Goal: Task Accomplishment & Management: Use online tool/utility

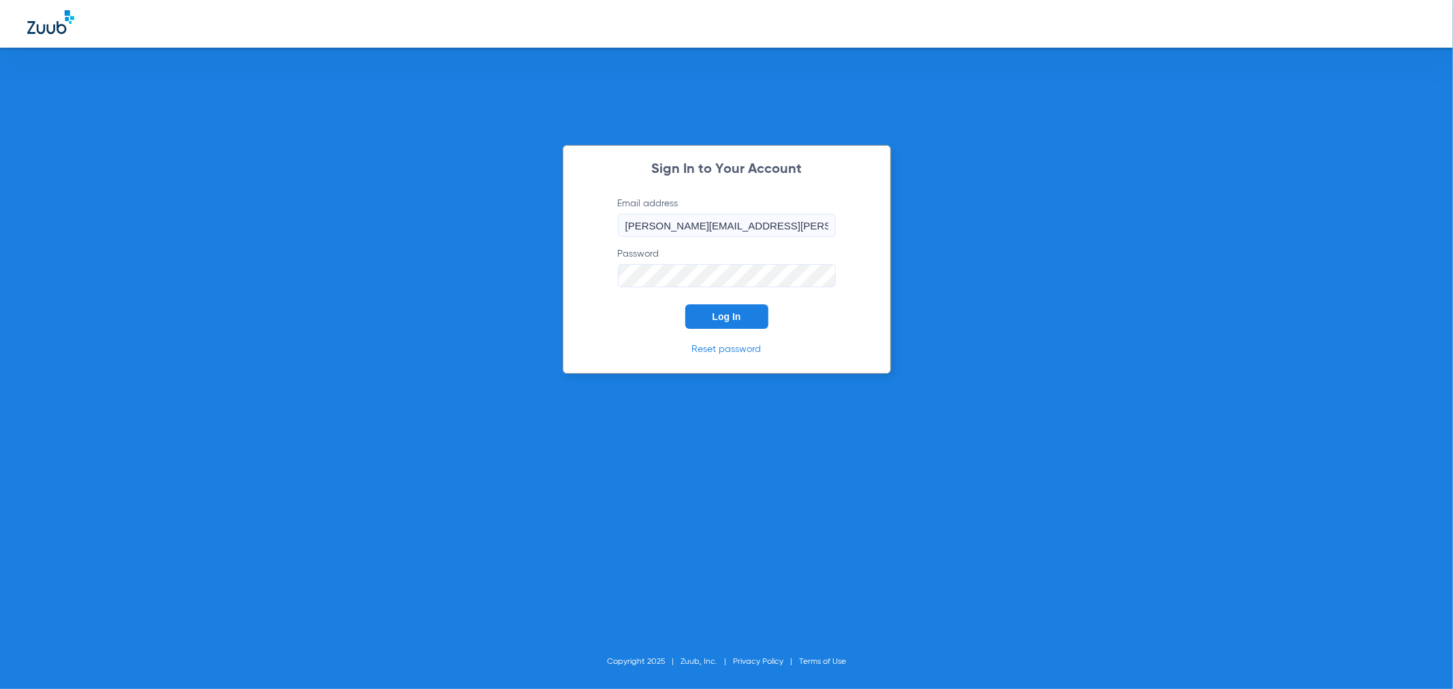
click at [724, 324] on button "Log In" at bounding box center [726, 317] width 83 height 25
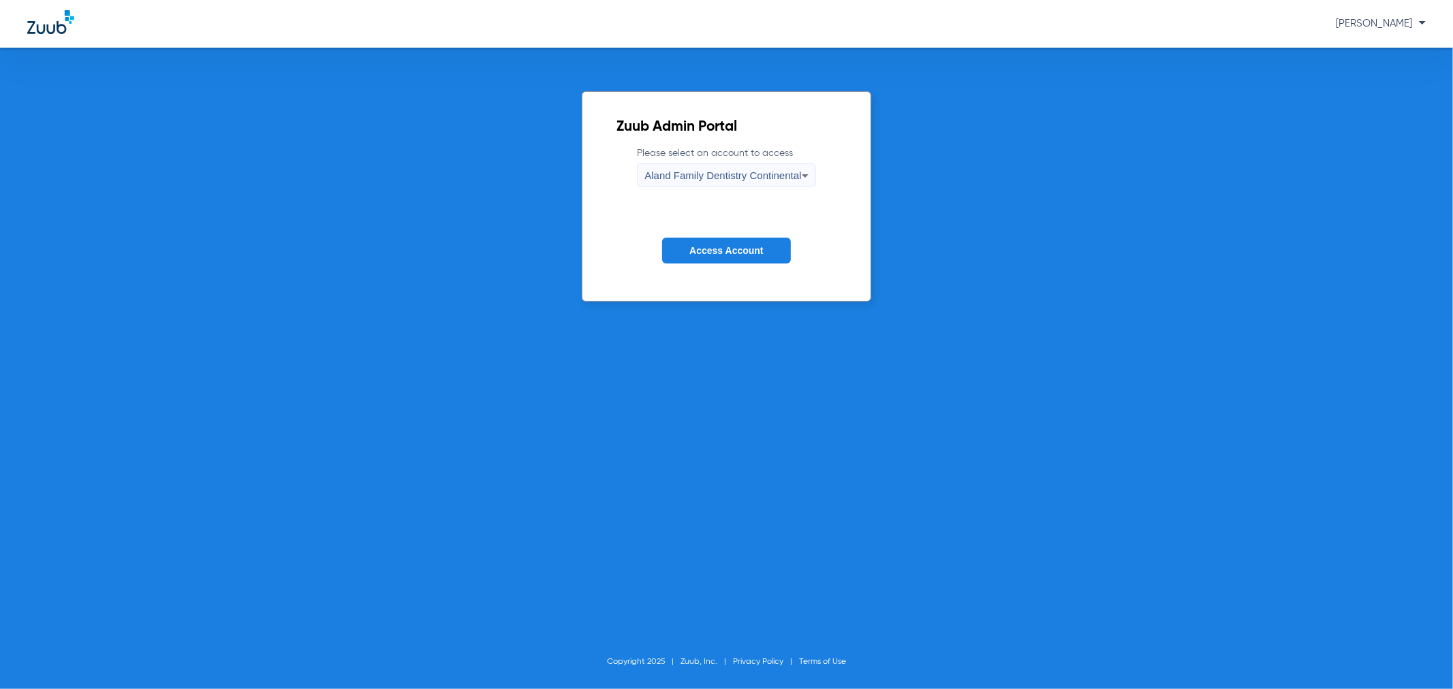
click at [739, 244] on button "Access Account" at bounding box center [726, 251] width 128 height 27
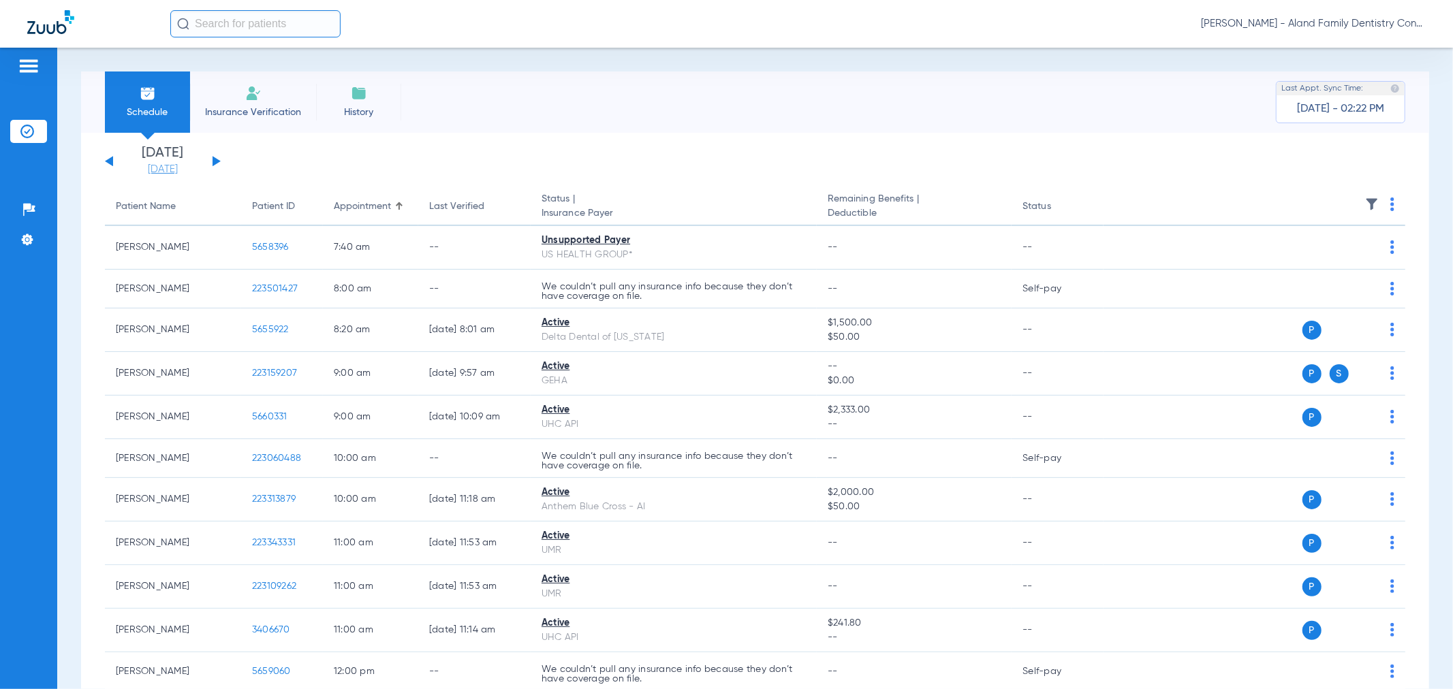
click at [167, 170] on link "[DATE]" at bounding box center [163, 170] width 82 height 14
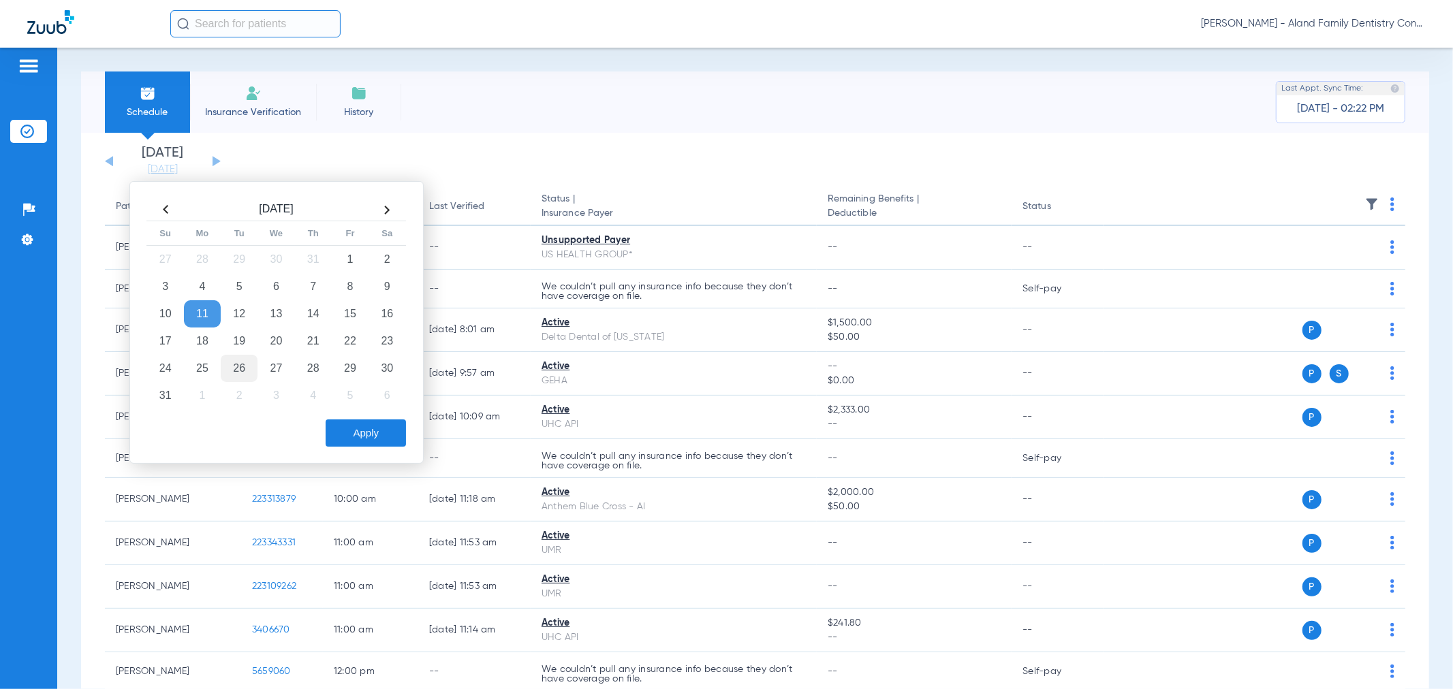
click at [223, 373] on td "26" at bounding box center [239, 368] width 37 height 27
click at [382, 425] on button "Apply" at bounding box center [366, 433] width 80 height 27
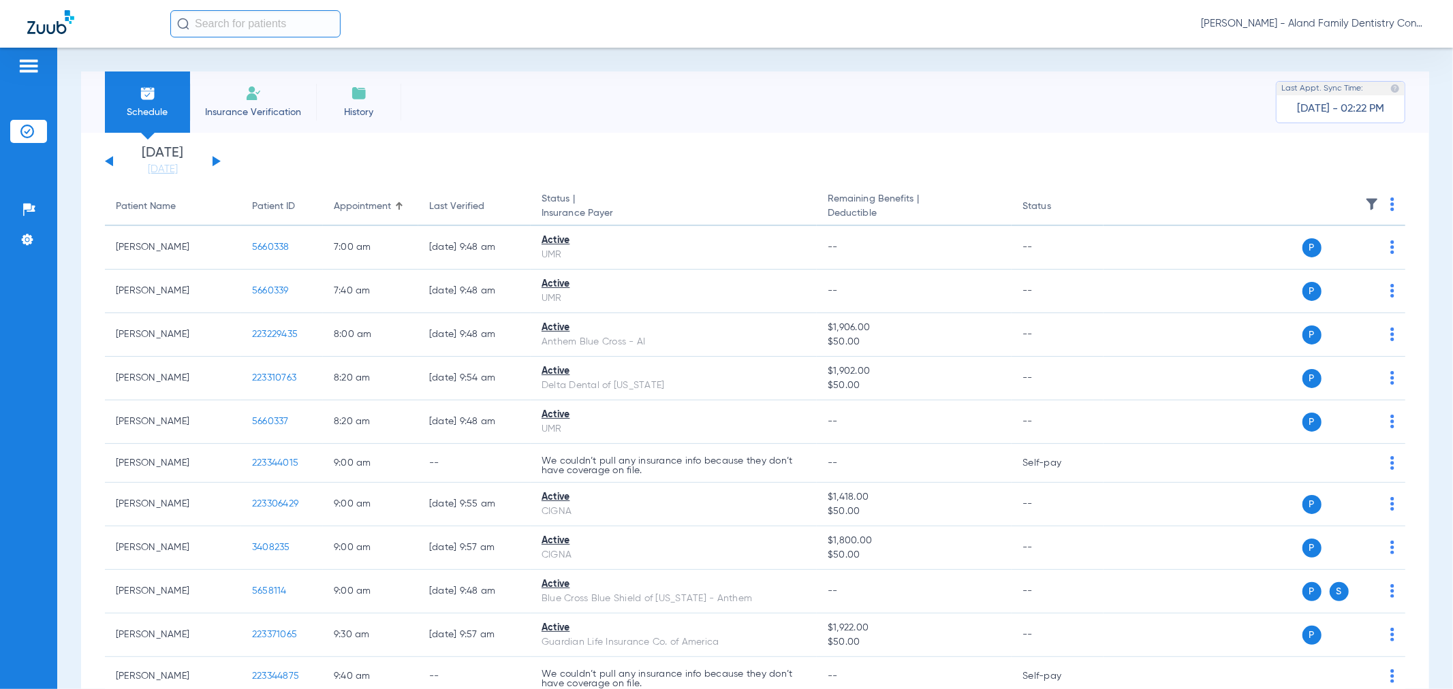
click at [116, 166] on div "[DATE] [DATE] [DATE] [DATE] [DATE] [DATE] [DATE] [DATE] [DATE] [DATE] [DATE] [D…" at bounding box center [163, 161] width 116 height 30
click at [108, 161] on button at bounding box center [109, 161] width 8 height 10
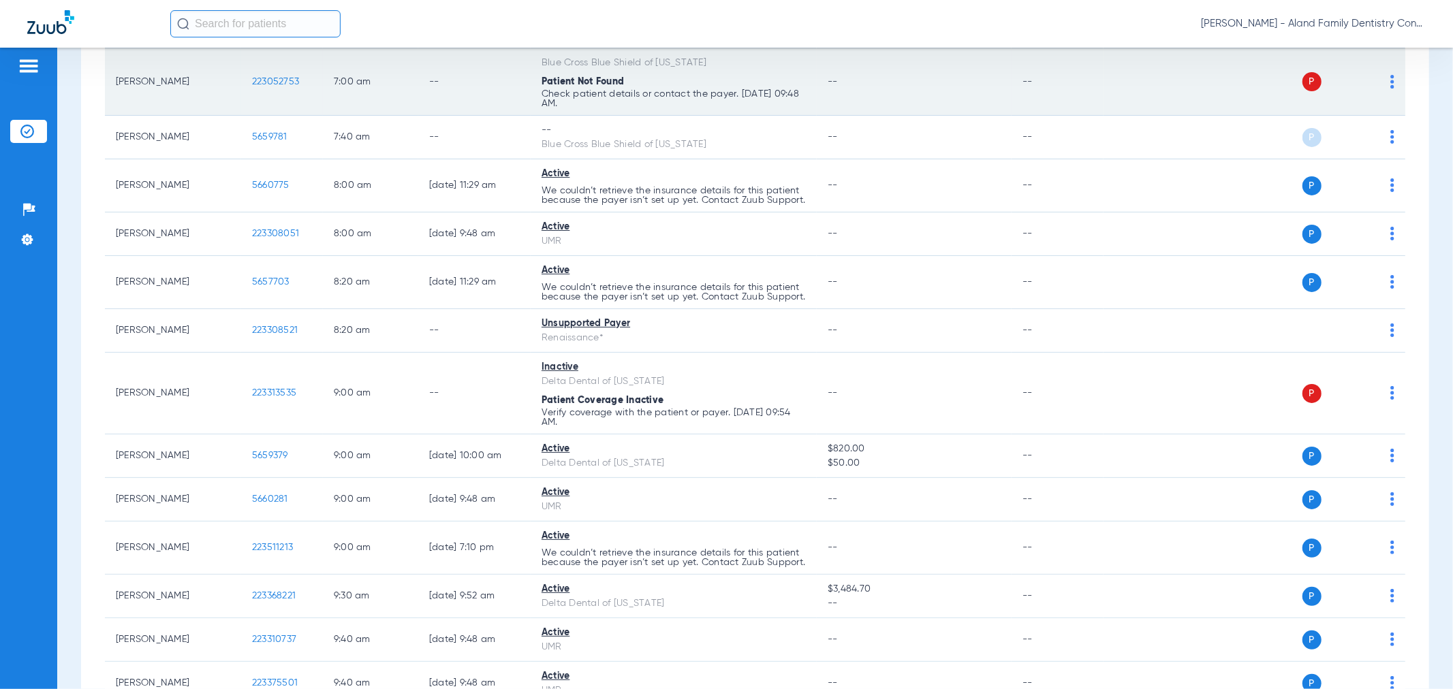
scroll to position [151, 0]
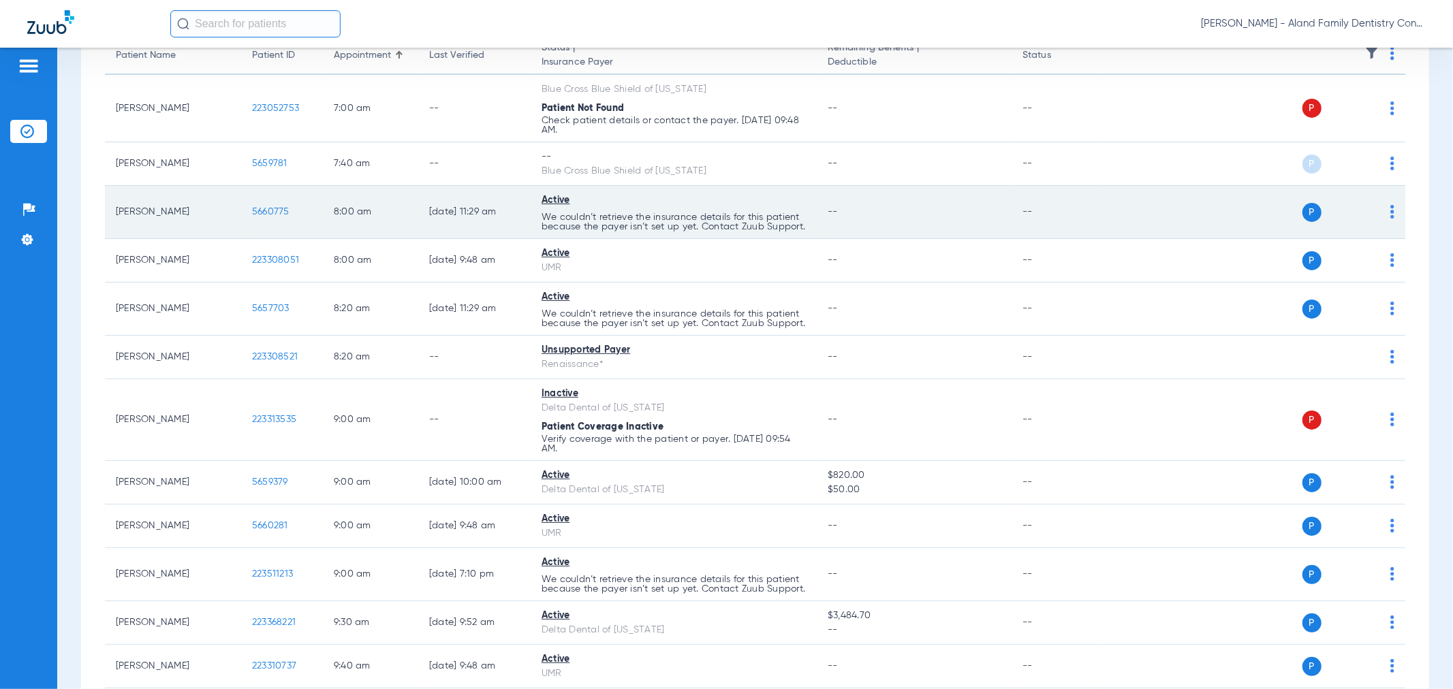
click at [255, 214] on span "5660775" at bounding box center [270, 212] width 37 height 10
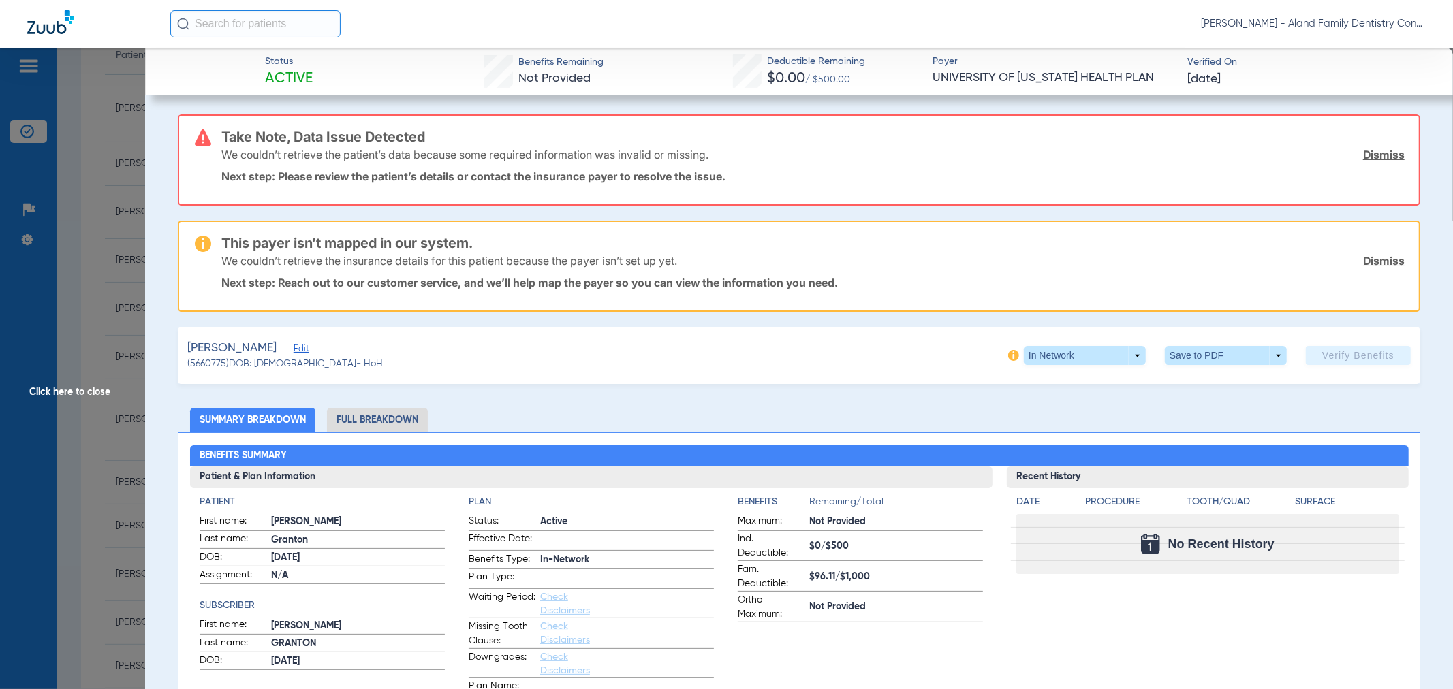
click at [294, 344] on span "Edit" at bounding box center [300, 350] width 12 height 13
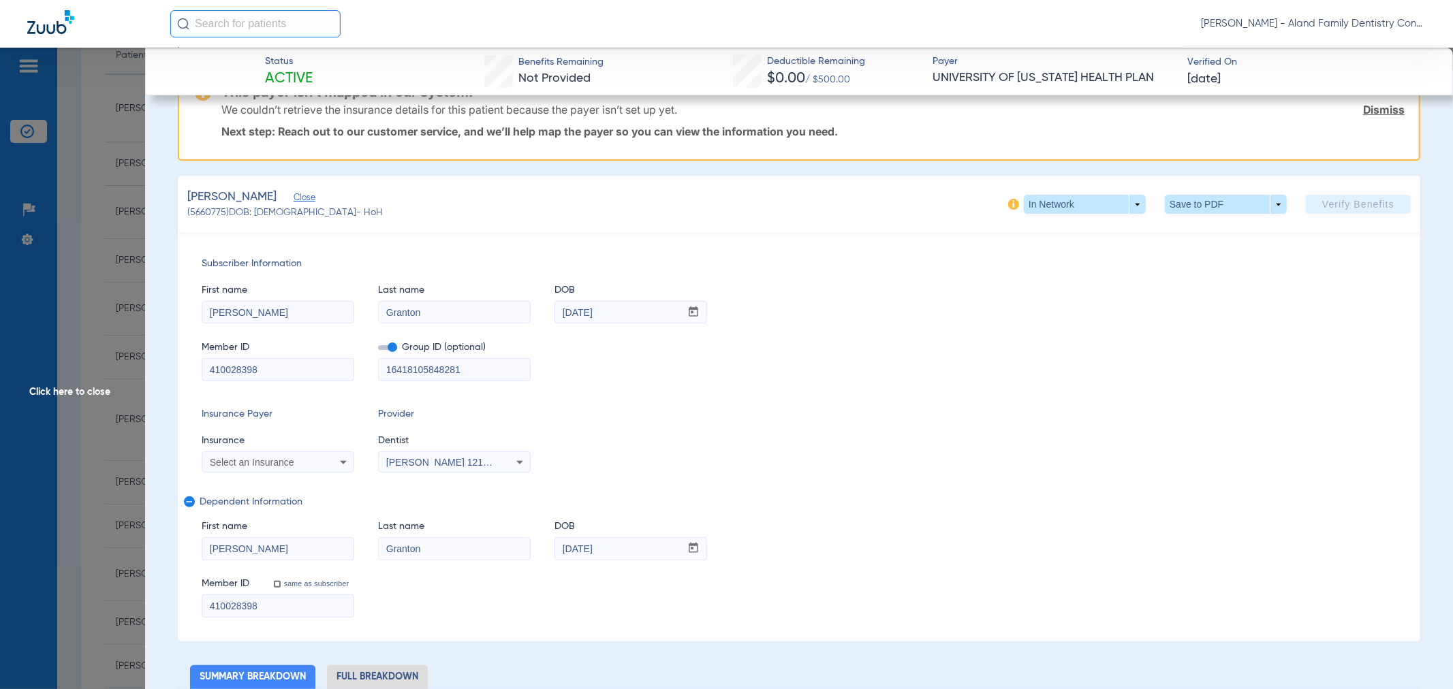
click at [280, 463] on span "Select an Insurance" at bounding box center [252, 462] width 84 height 11
type input "UNIVER"
click at [291, 501] on mat-option "University Of [US_STATE] Health Plan" at bounding box center [316, 508] width 229 height 22
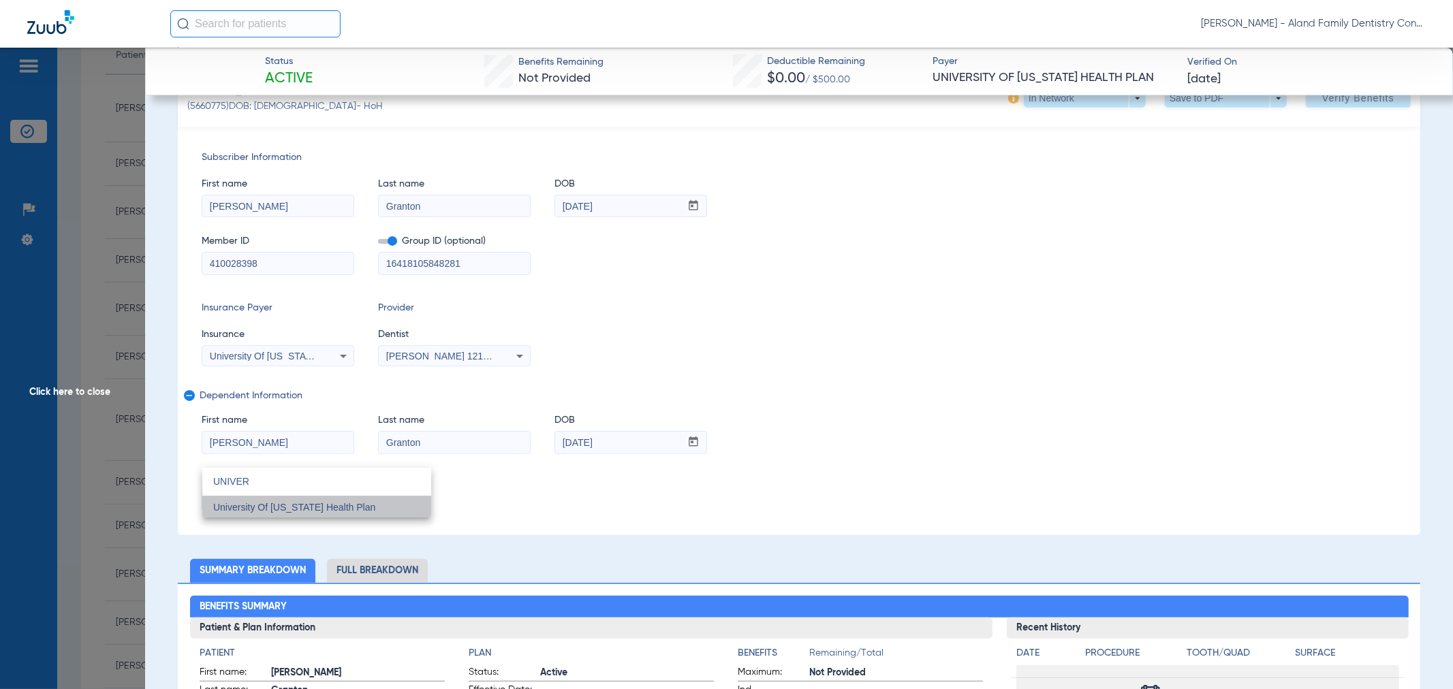
scroll to position [46, 0]
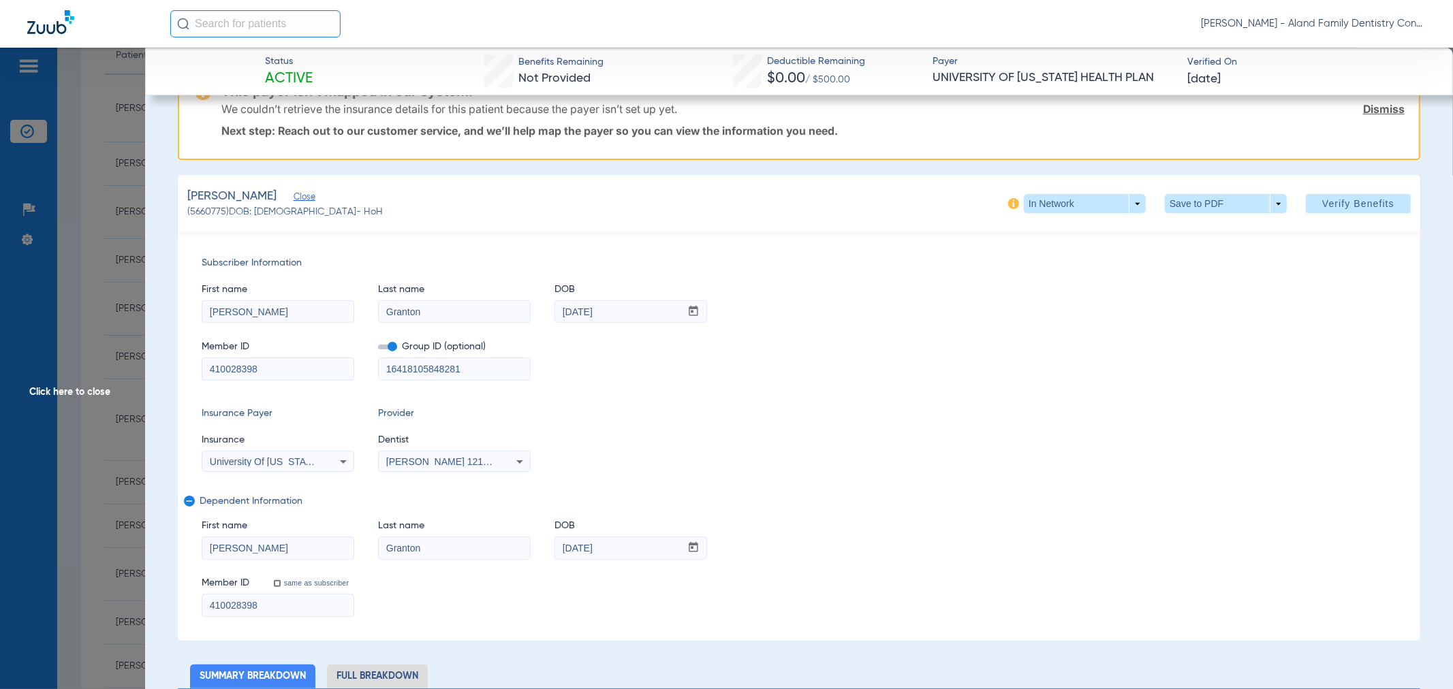
drag, startPoint x: 488, startPoint y: 364, endPoint x: 361, endPoint y: 373, distance: 127.7
click at [361, 373] on div "Member ID 410028398 Group ID (optional) 16418105848281" at bounding box center [799, 354] width 1195 height 52
paste input
type input "410028398"
paste input
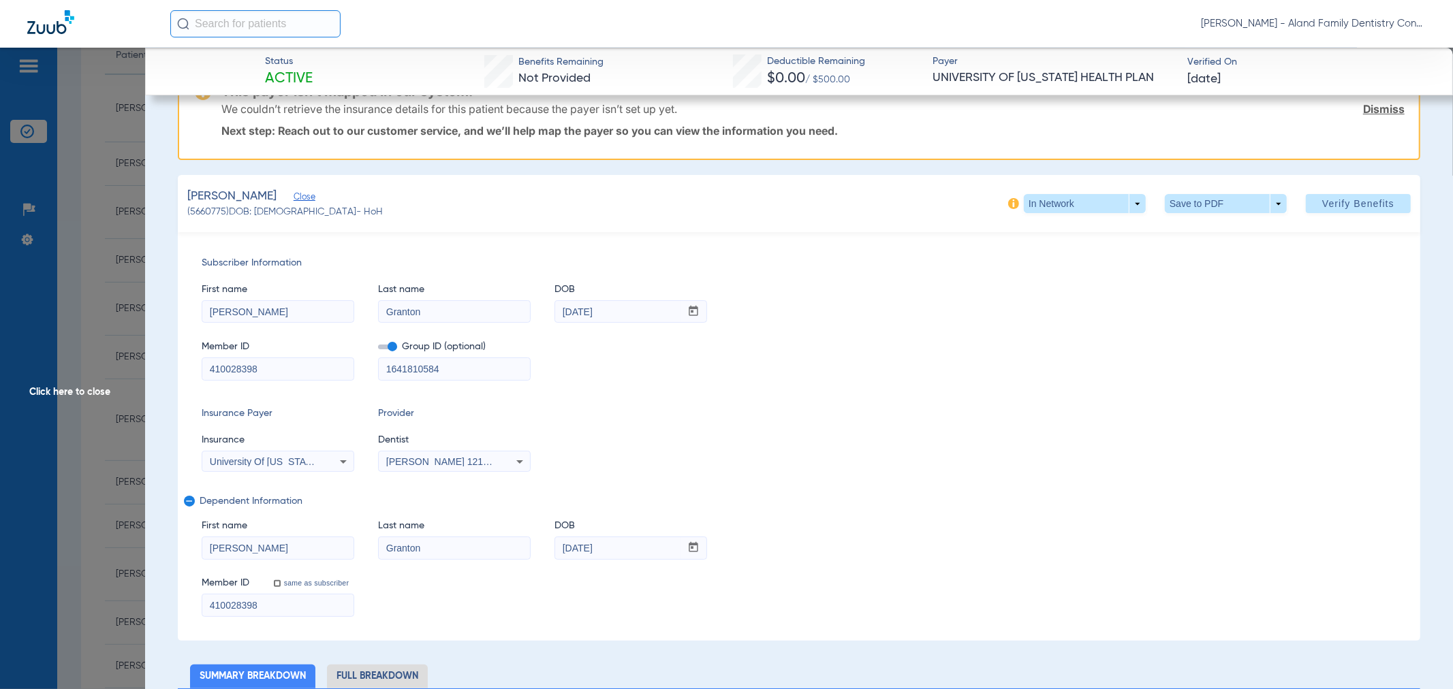
type input "1641810584"
click at [845, 369] on div "Member ID 410028398 Group ID (optional) 1641810584" at bounding box center [799, 354] width 1195 height 52
click at [1339, 204] on span "Verify Benefits" at bounding box center [1358, 203] width 72 height 11
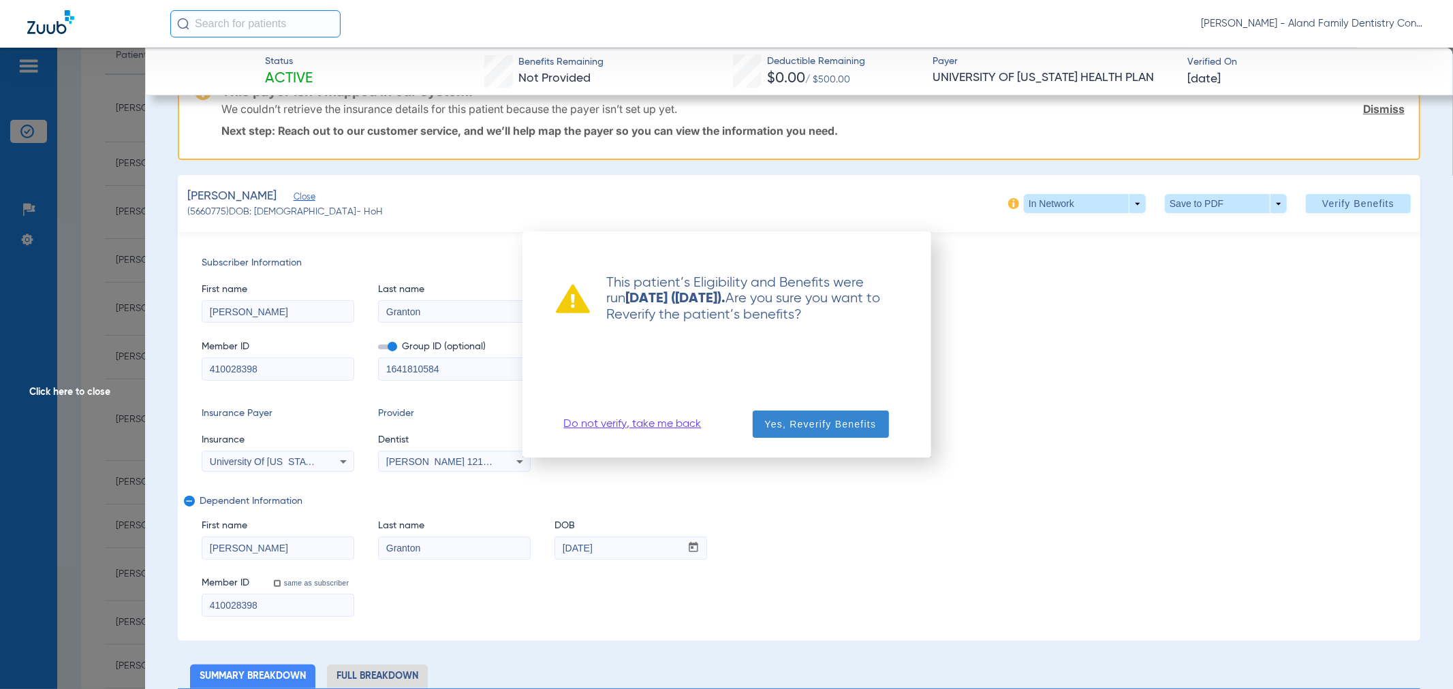
click at [827, 419] on span "Yes, Reverify Benefits" at bounding box center [821, 425] width 112 height 14
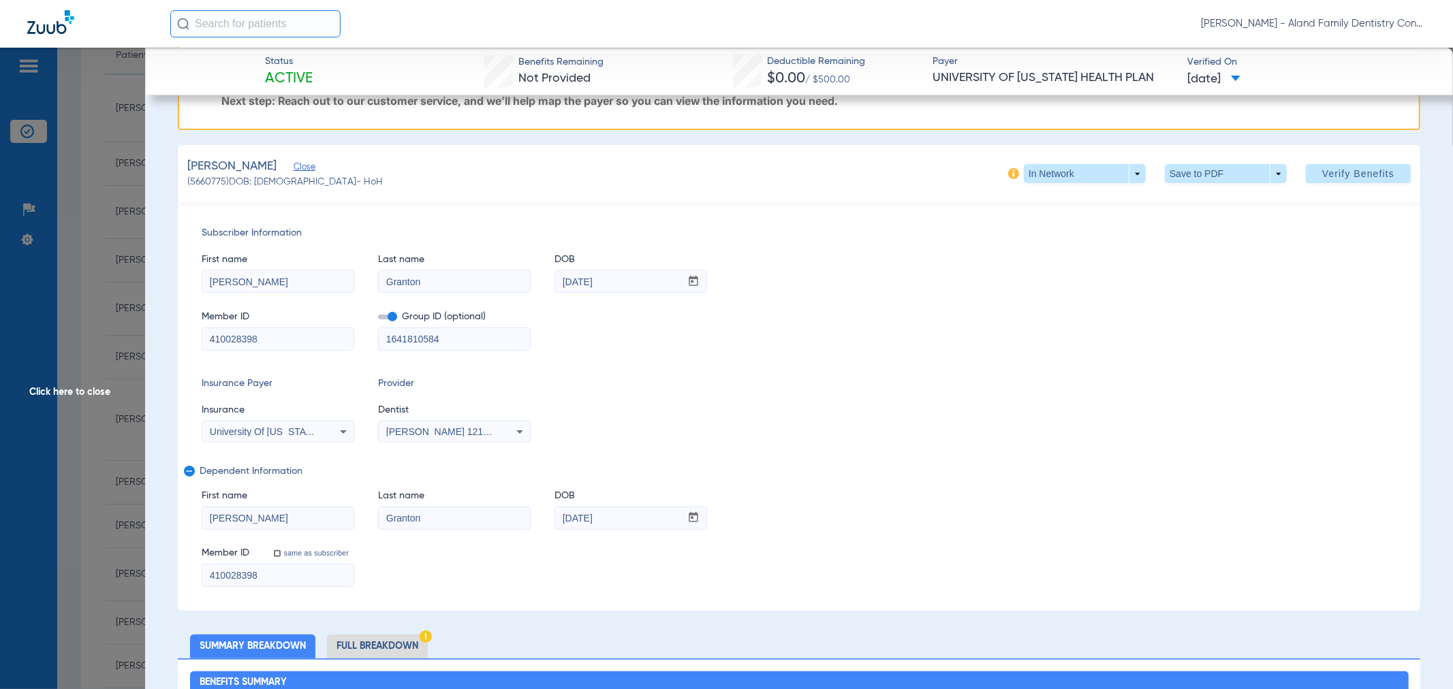
scroll to position [0, 0]
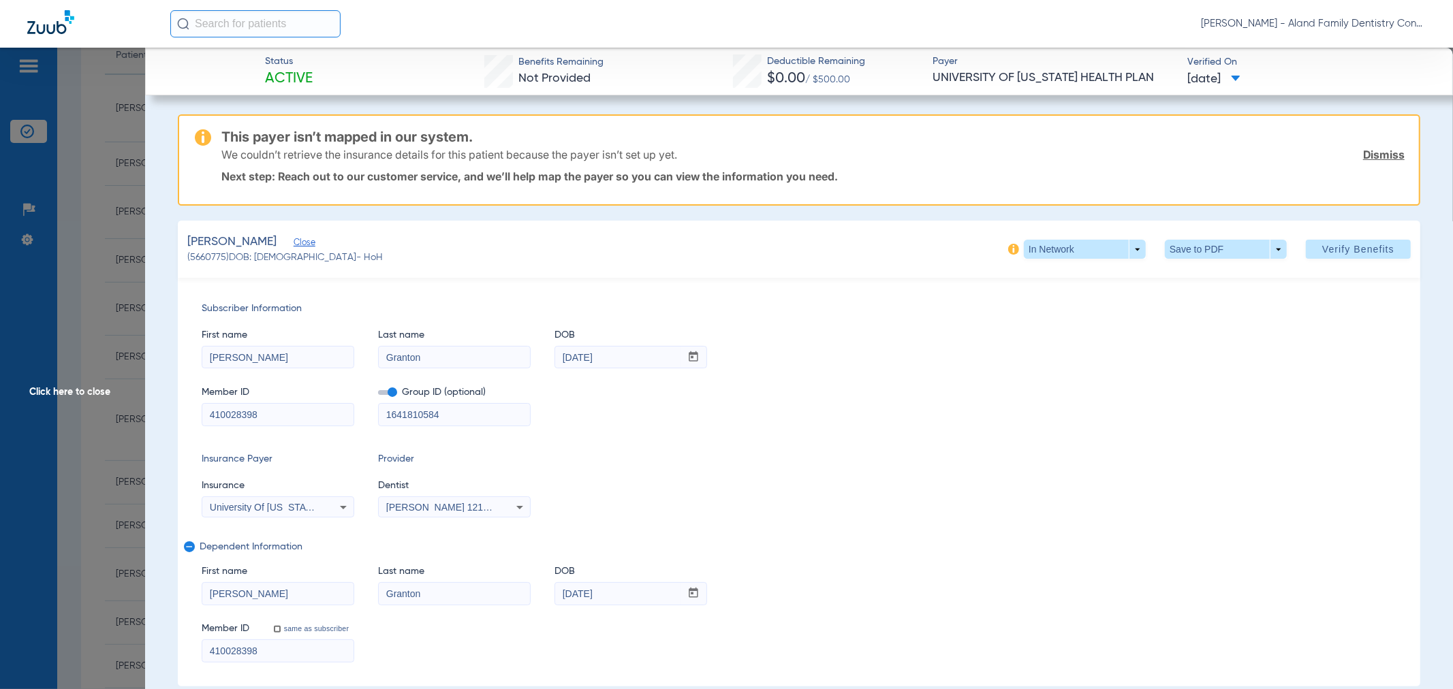
click at [97, 198] on span "Click here to close" at bounding box center [72, 392] width 145 height 689
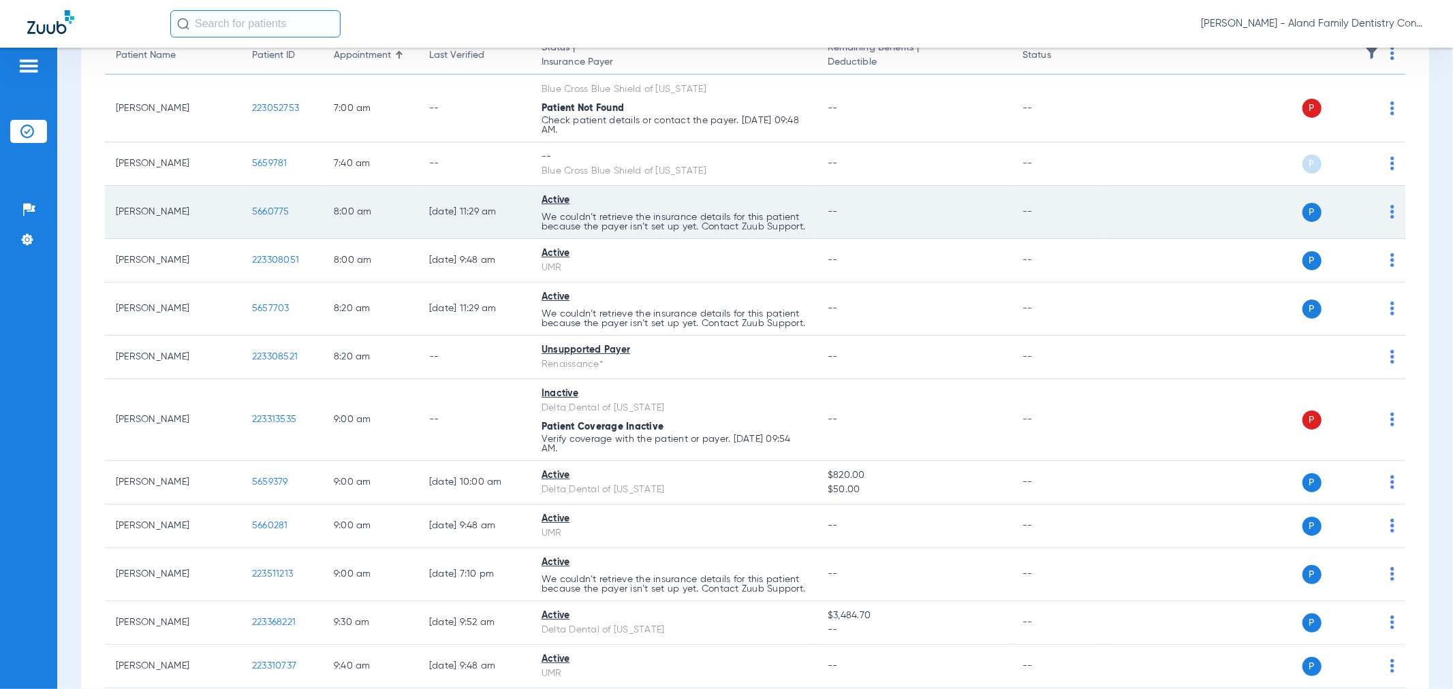
click at [269, 217] on span "5660775" at bounding box center [270, 212] width 37 height 10
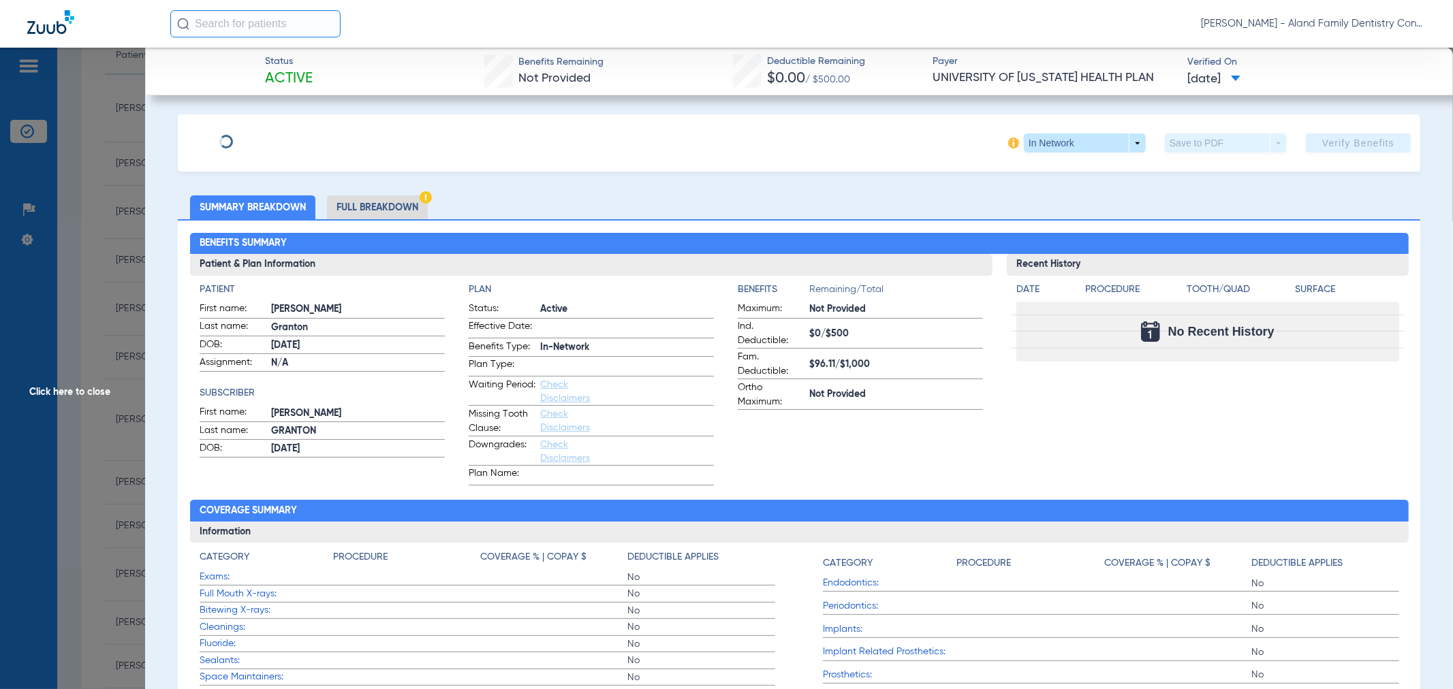
type input "[PERSON_NAME]"
type input "Granton"
type input "[DATE]"
type input "410028398"
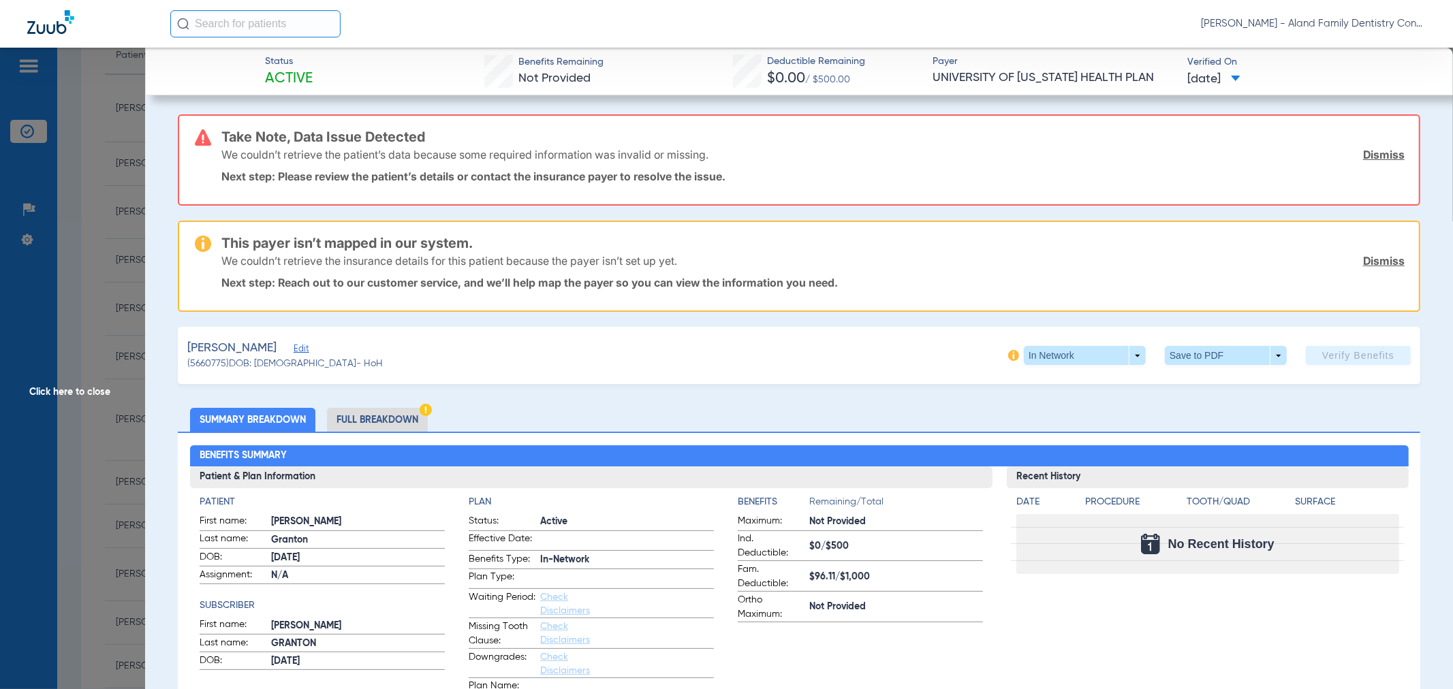
click at [294, 344] on span "Edit" at bounding box center [300, 350] width 12 height 13
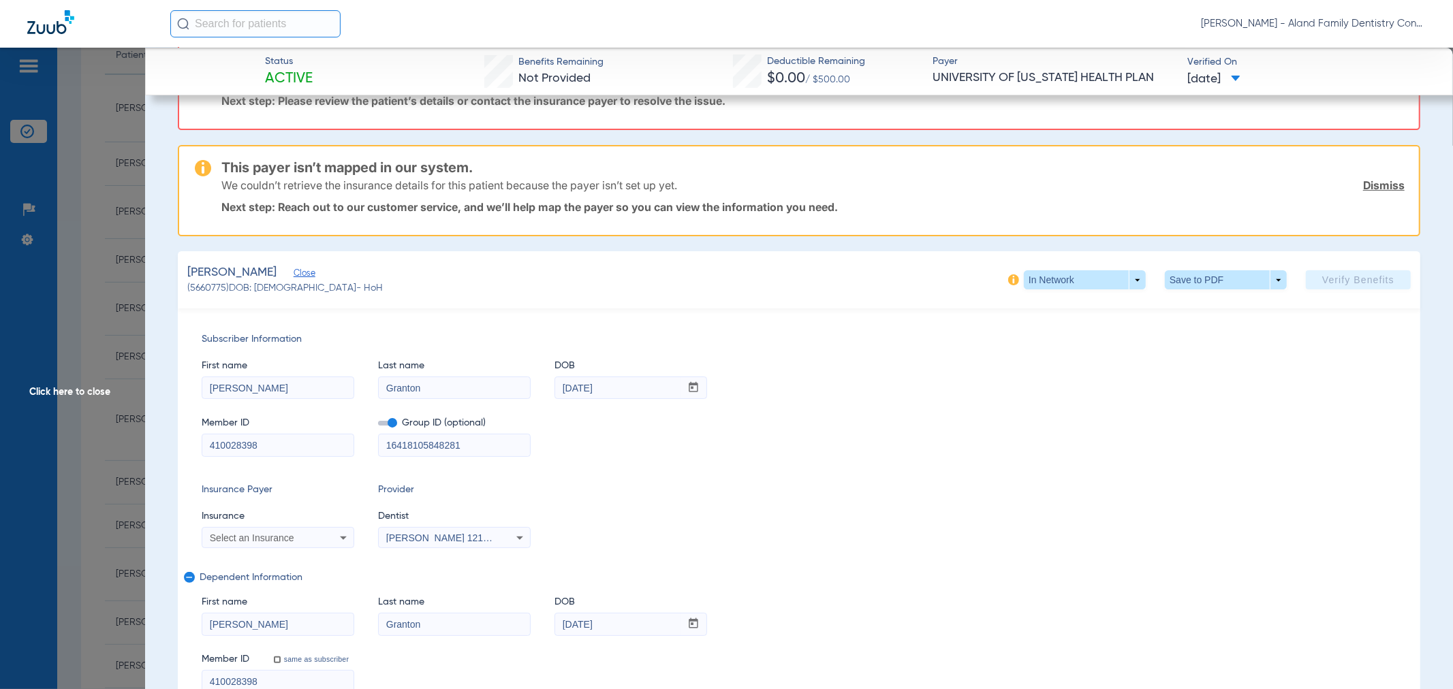
scroll to position [151, 0]
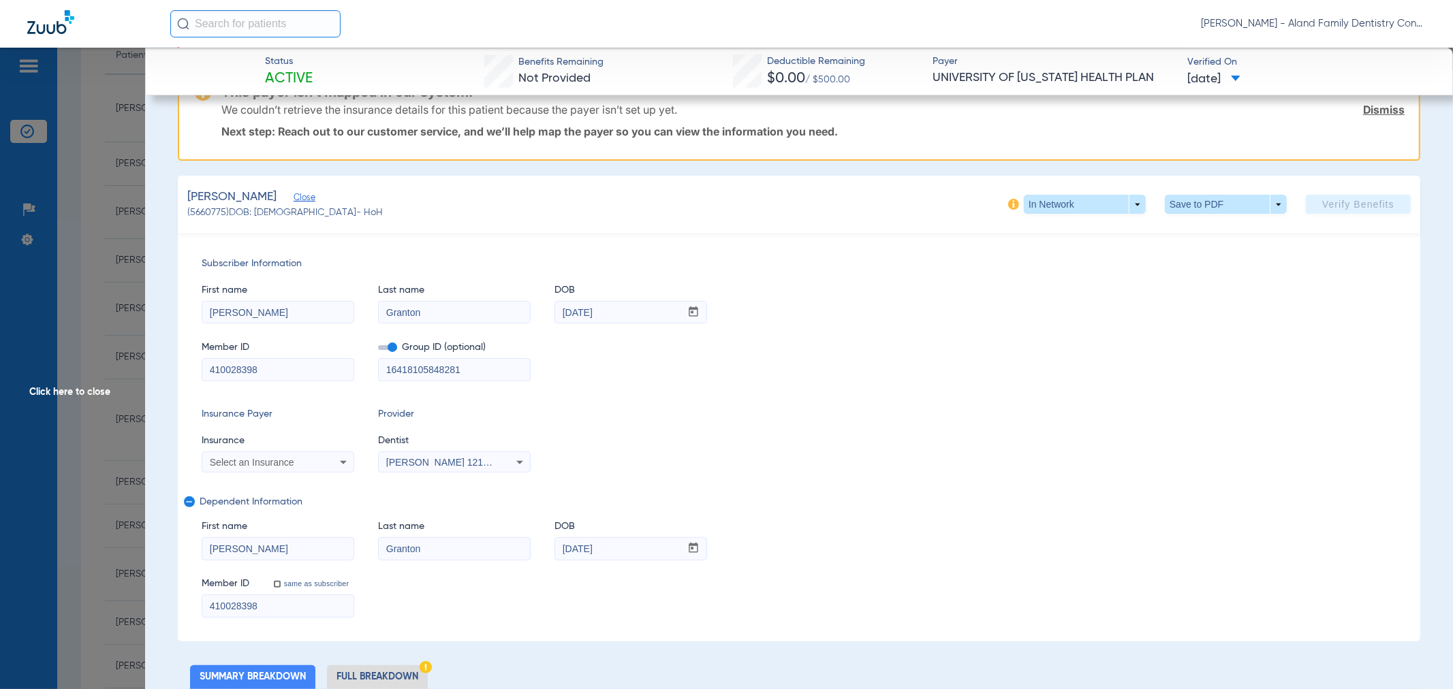
drag, startPoint x: 337, startPoint y: 369, endPoint x: 314, endPoint y: 369, distance: 22.5
click at [315, 369] on div "Member ID 410028398 Group ID (optional) 16418105848281" at bounding box center [799, 354] width 1195 height 52
paste input
type input "1641810581"
click at [822, 391] on div "Subscriber Information First name [PERSON_NAME] Last name Granton DOB mm / dd /…" at bounding box center [799, 437] width 1243 height 409
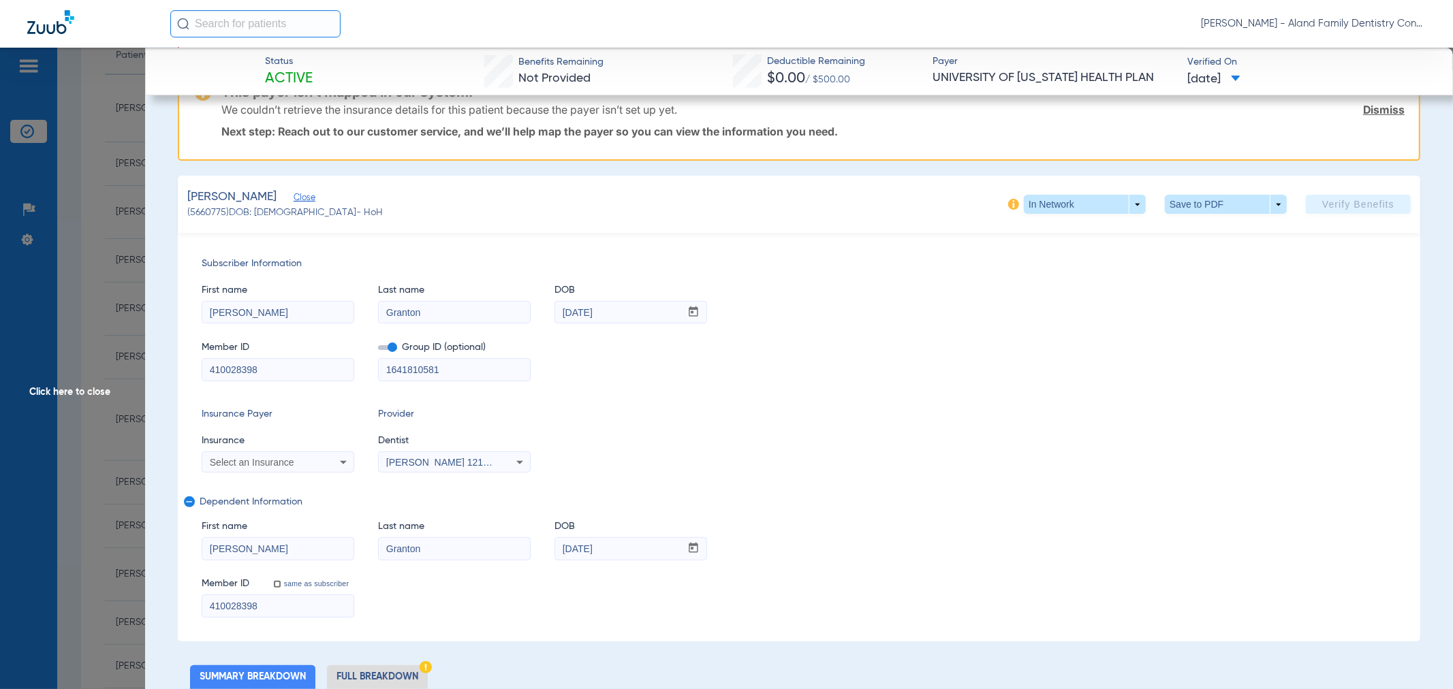
click at [276, 478] on div "Subscriber Information First name [PERSON_NAME] Last name Granton DOB mm / dd /…" at bounding box center [799, 437] width 1243 height 409
click at [276, 467] on div "Select an Insurance" at bounding box center [277, 462] width 151 height 16
type input "UNIVER"
click at [276, 502] on span "University Of [US_STATE] Health Plan" at bounding box center [294, 507] width 162 height 11
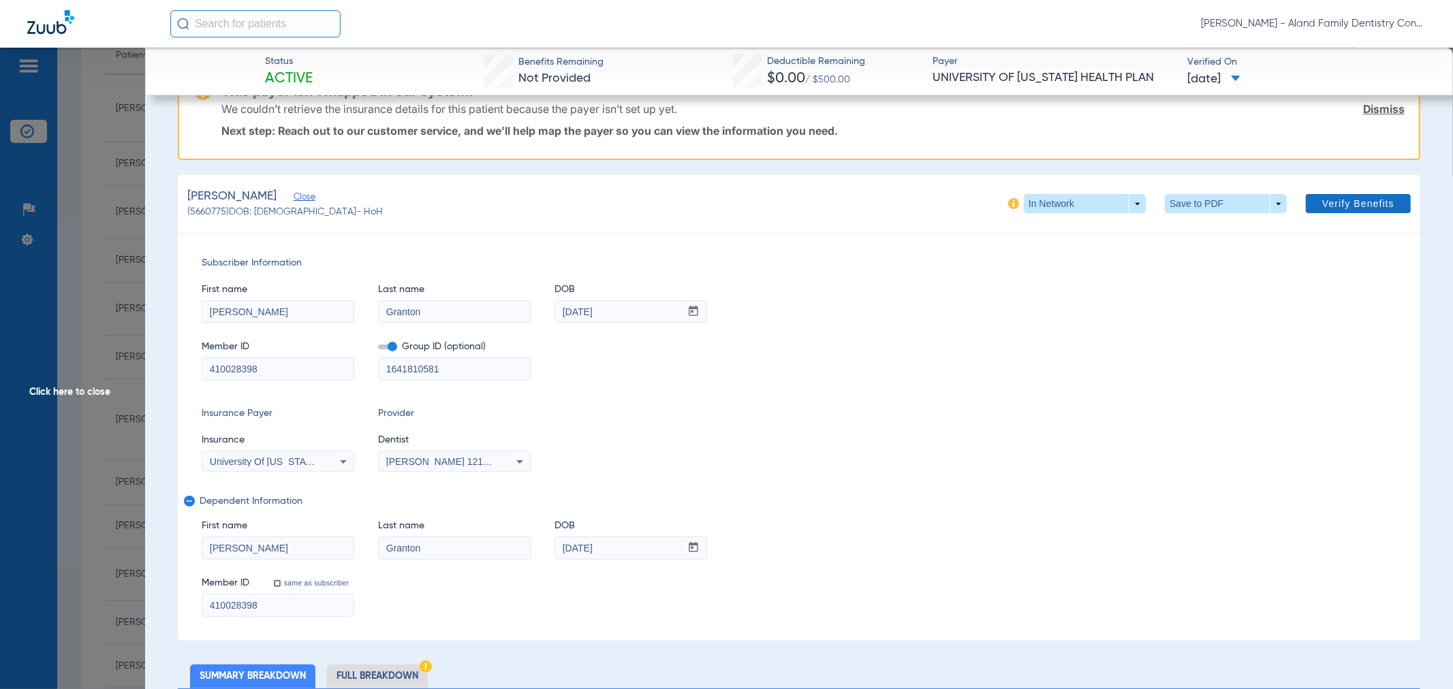
click at [1345, 198] on span "Verify Benefits" at bounding box center [1358, 203] width 72 height 11
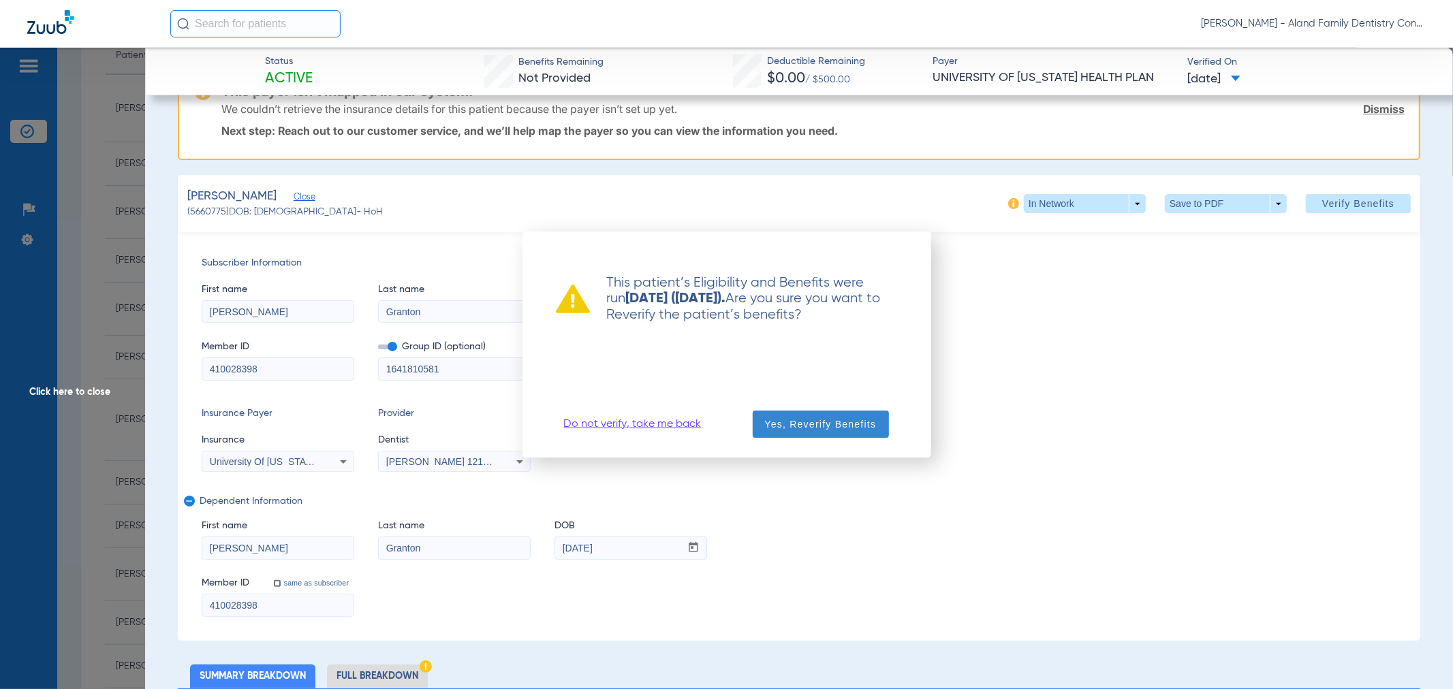
click at [829, 428] on span "Yes, Reverify Benefits" at bounding box center [821, 425] width 112 height 14
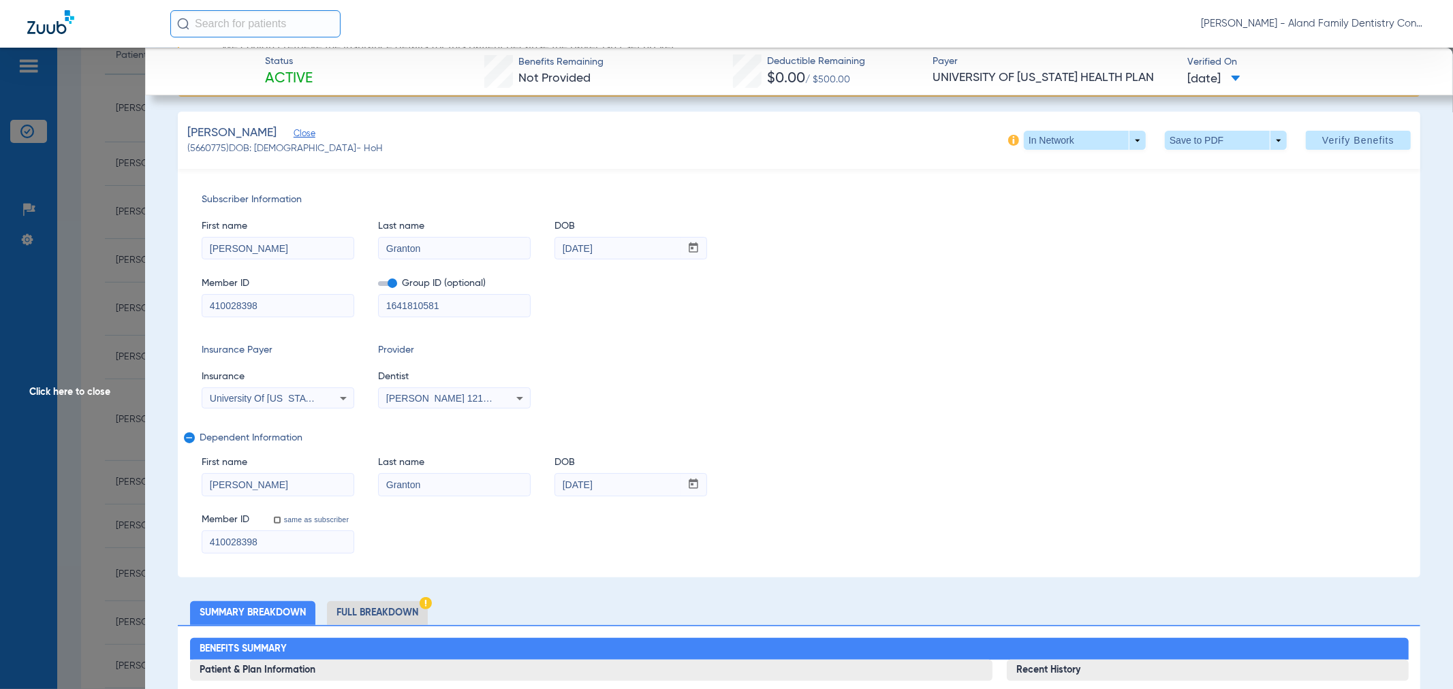
scroll to position [0, 0]
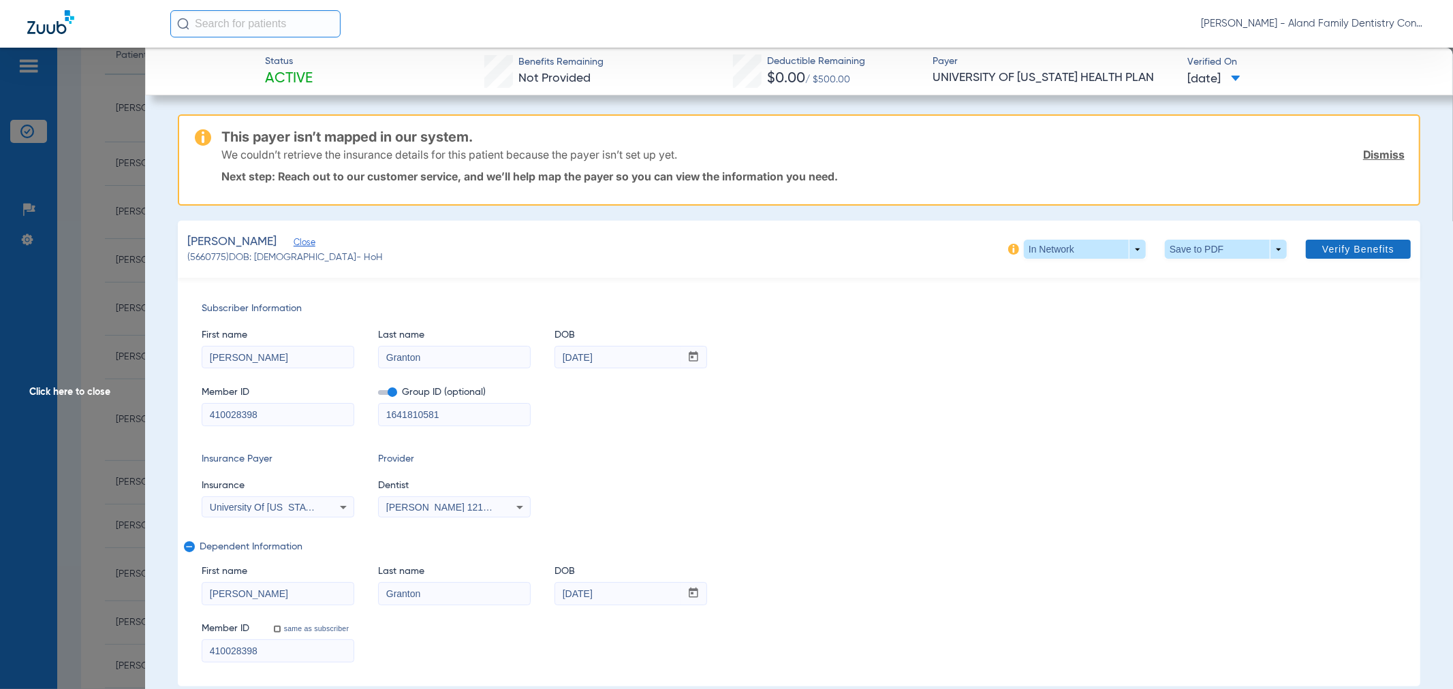
click at [1327, 244] on span "Verify Benefits" at bounding box center [1358, 249] width 72 height 11
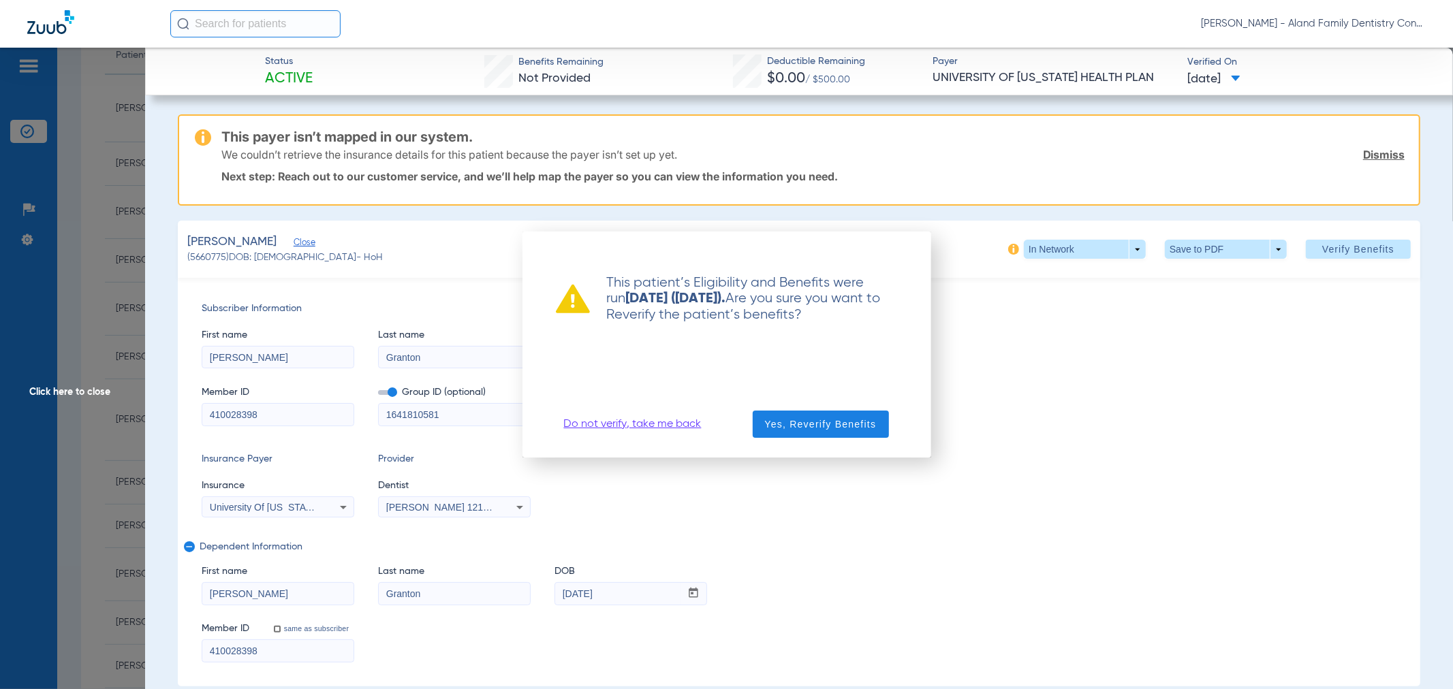
drag, startPoint x: 602, startPoint y: 421, endPoint x: 657, endPoint y: 404, distance: 58.4
click at [602, 421] on link "Do not verify, take me back" at bounding box center [633, 425] width 138 height 14
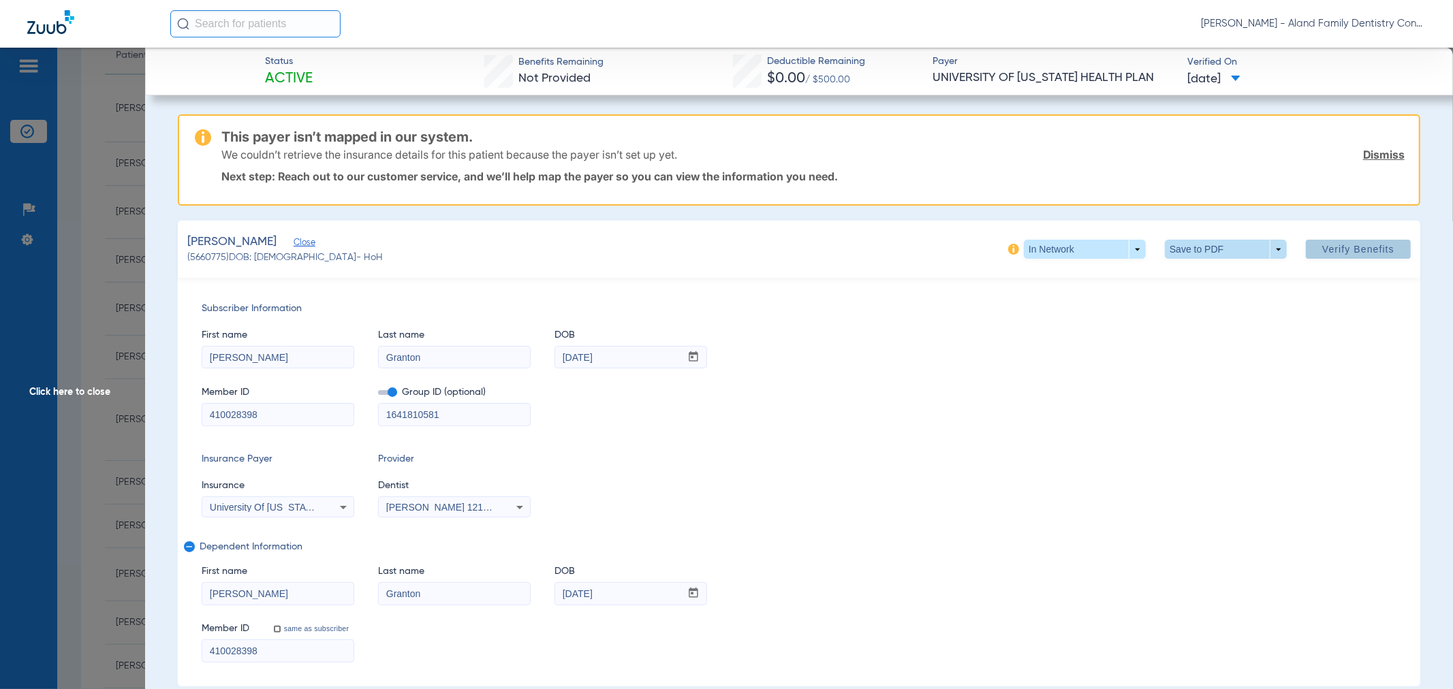
click at [1247, 246] on span at bounding box center [1226, 249] width 122 height 19
click at [1213, 283] on button "insert_drive_file Save to PDF" at bounding box center [1206, 275] width 103 height 27
click at [82, 247] on span "Click here to close" at bounding box center [72, 392] width 145 height 689
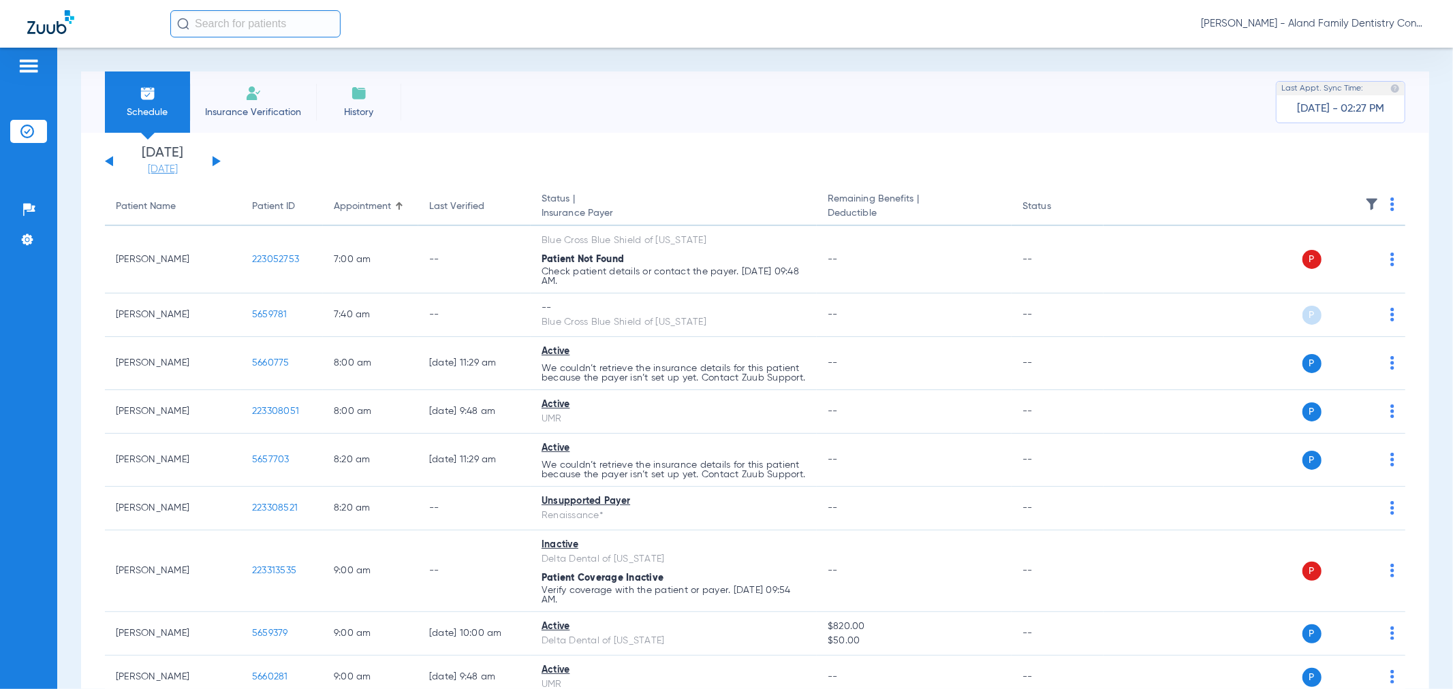
click at [170, 171] on link "[DATE]" at bounding box center [163, 170] width 82 height 14
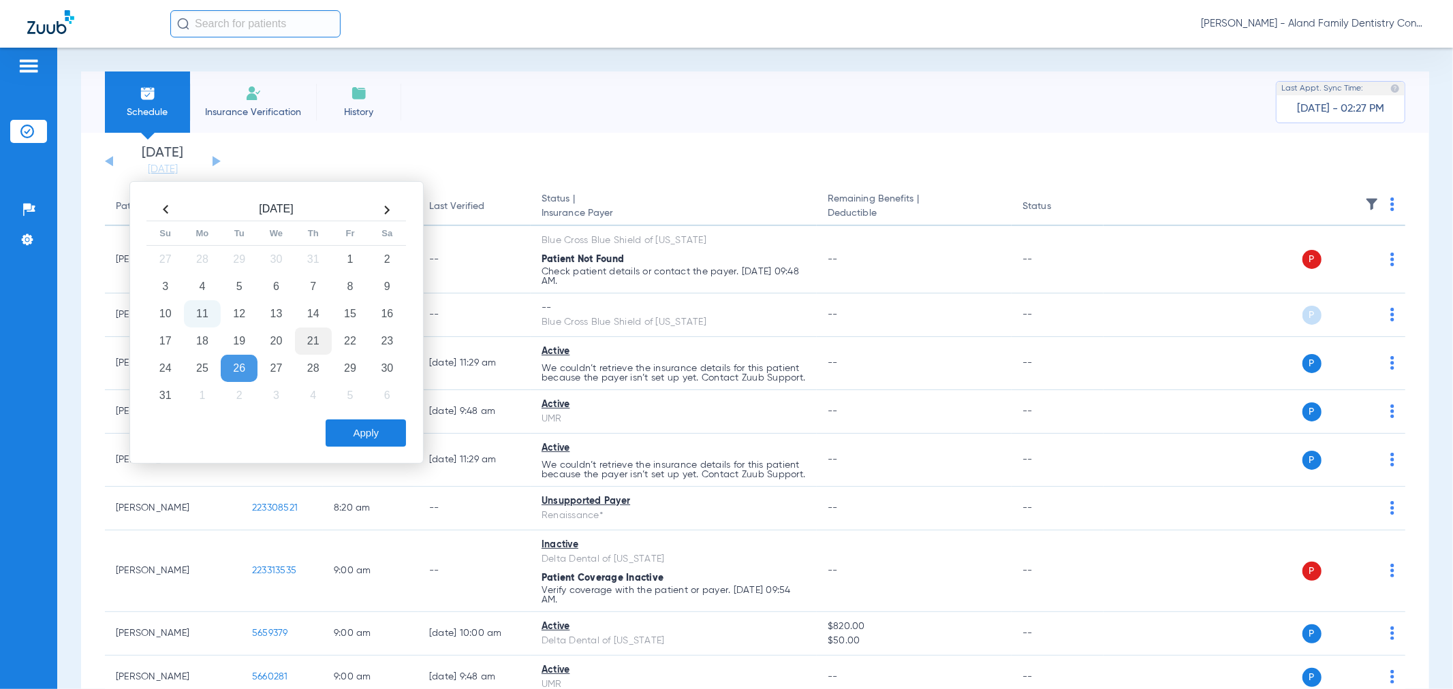
click at [308, 334] on td "21" at bounding box center [313, 341] width 37 height 27
click at [336, 414] on div "Apply" at bounding box center [275, 430] width 262 height 34
click at [336, 420] on button "Apply" at bounding box center [366, 433] width 80 height 27
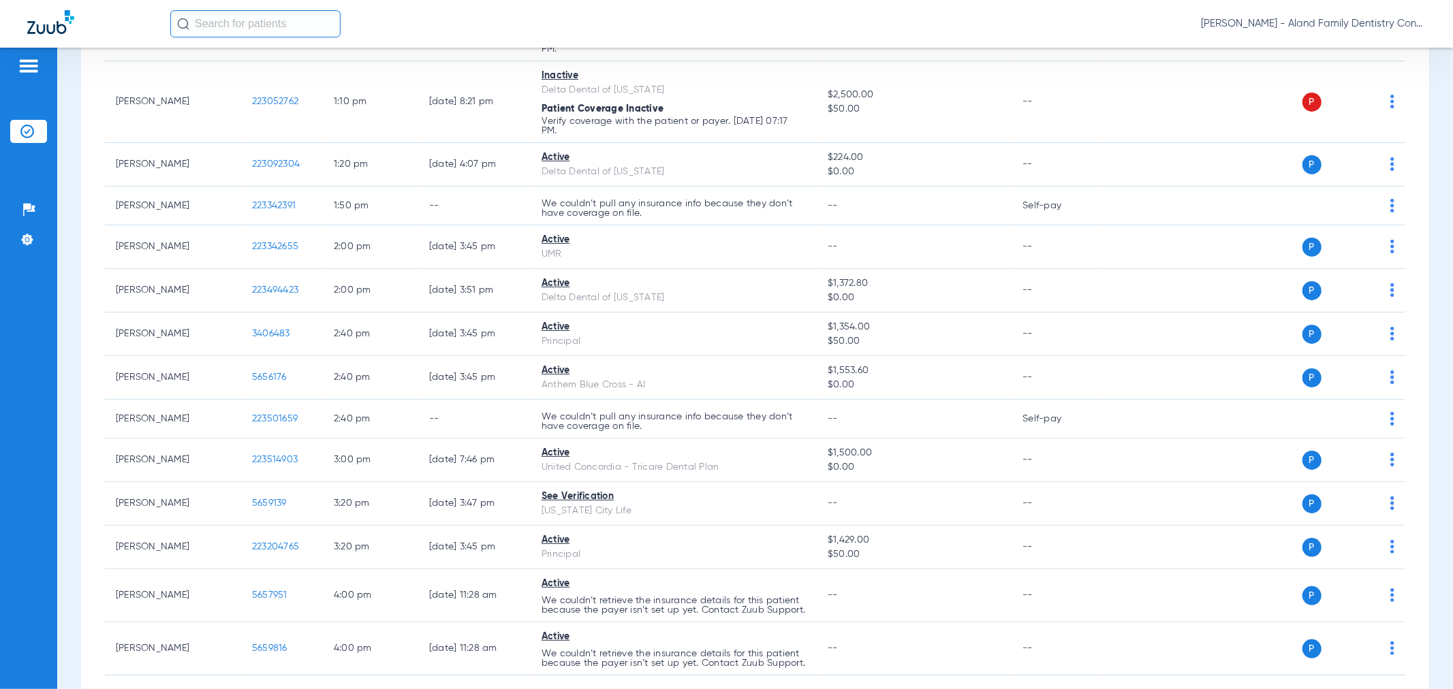
scroll to position [1395, 0]
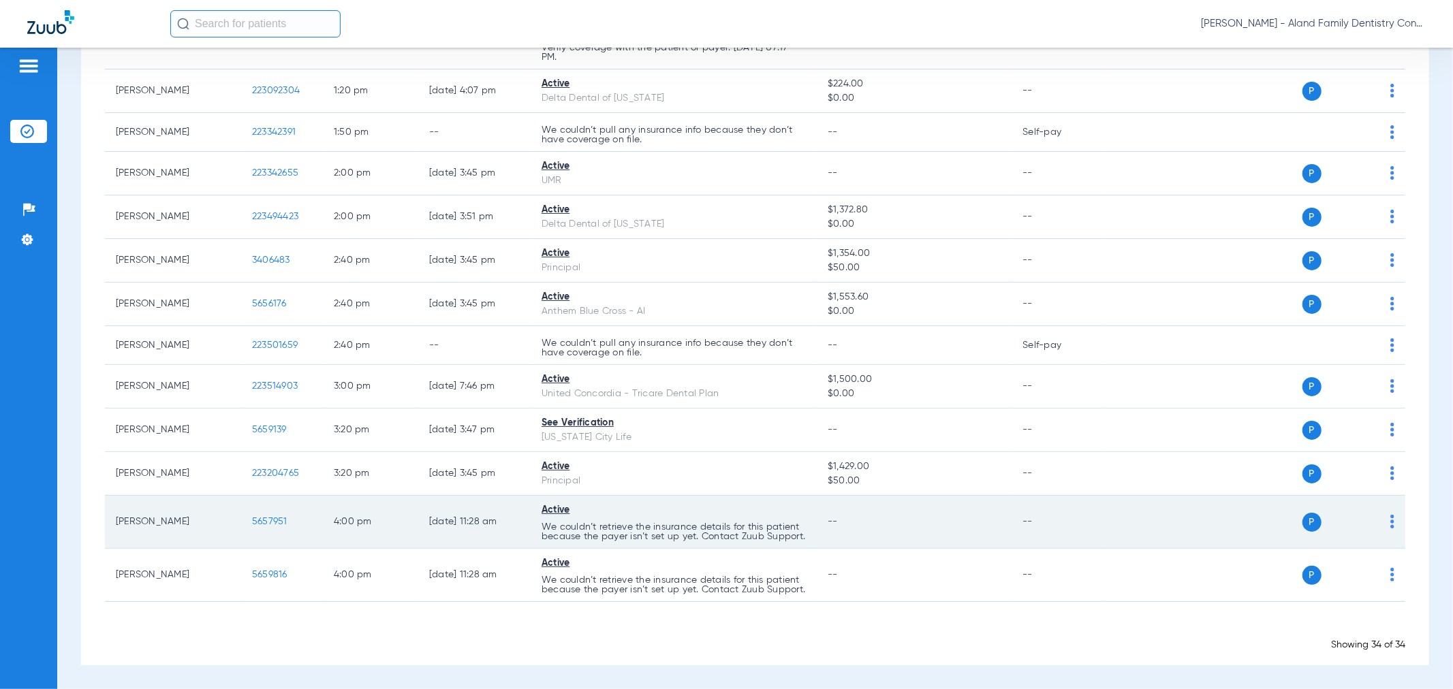
click at [264, 517] on span "5657951" at bounding box center [269, 522] width 35 height 10
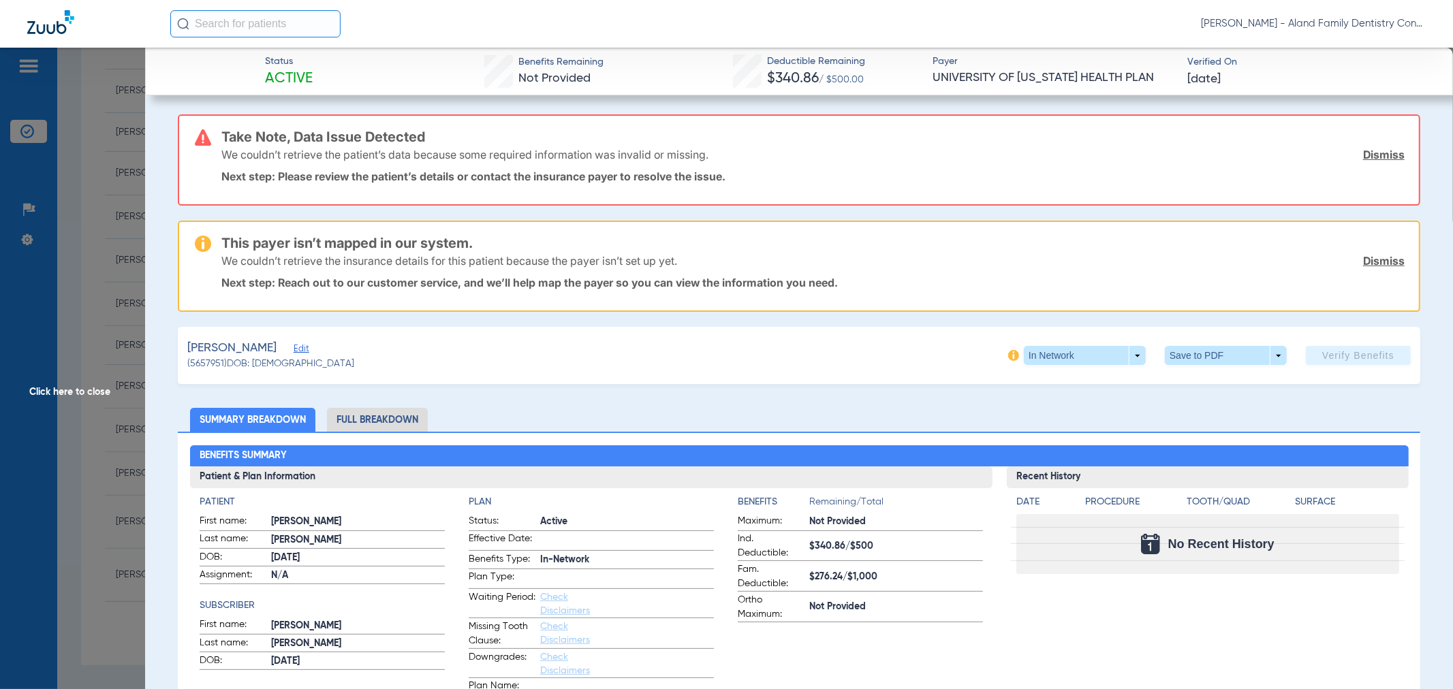
click at [294, 344] on span "Edit" at bounding box center [300, 350] width 12 height 13
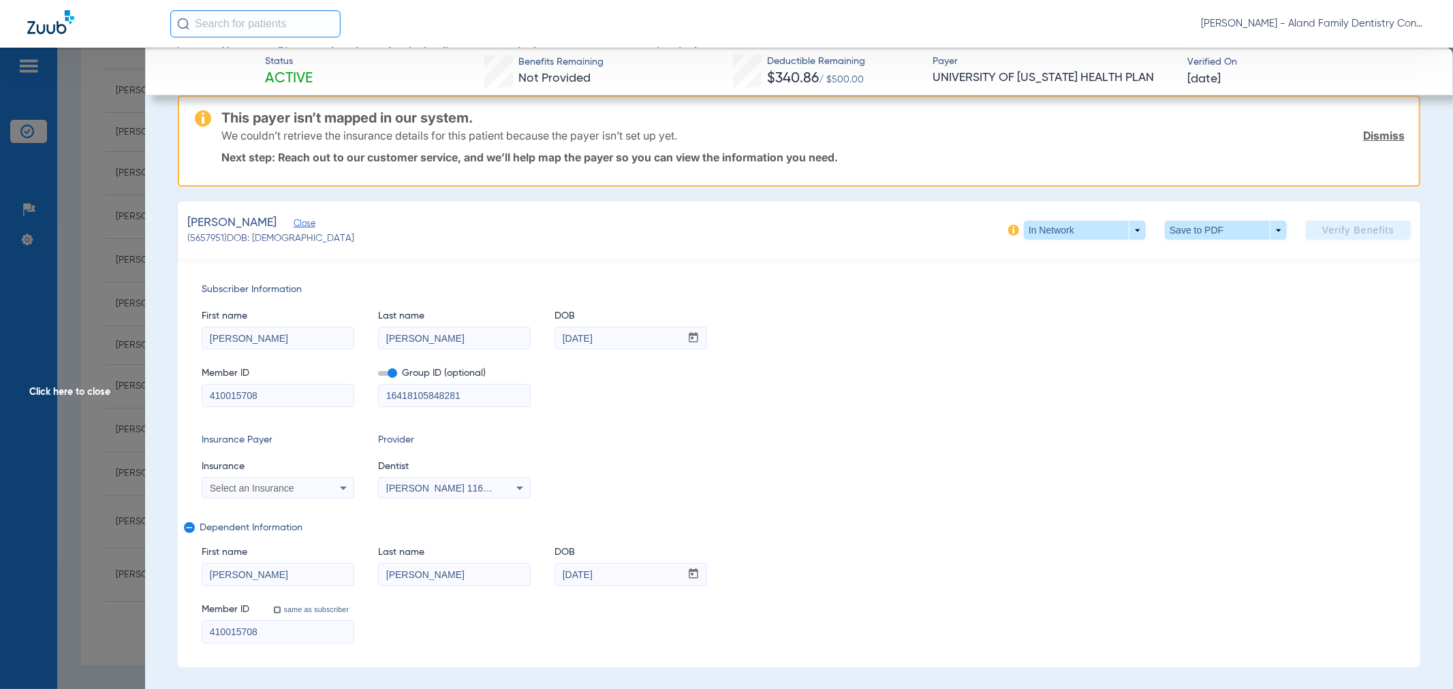
scroll to position [151, 0]
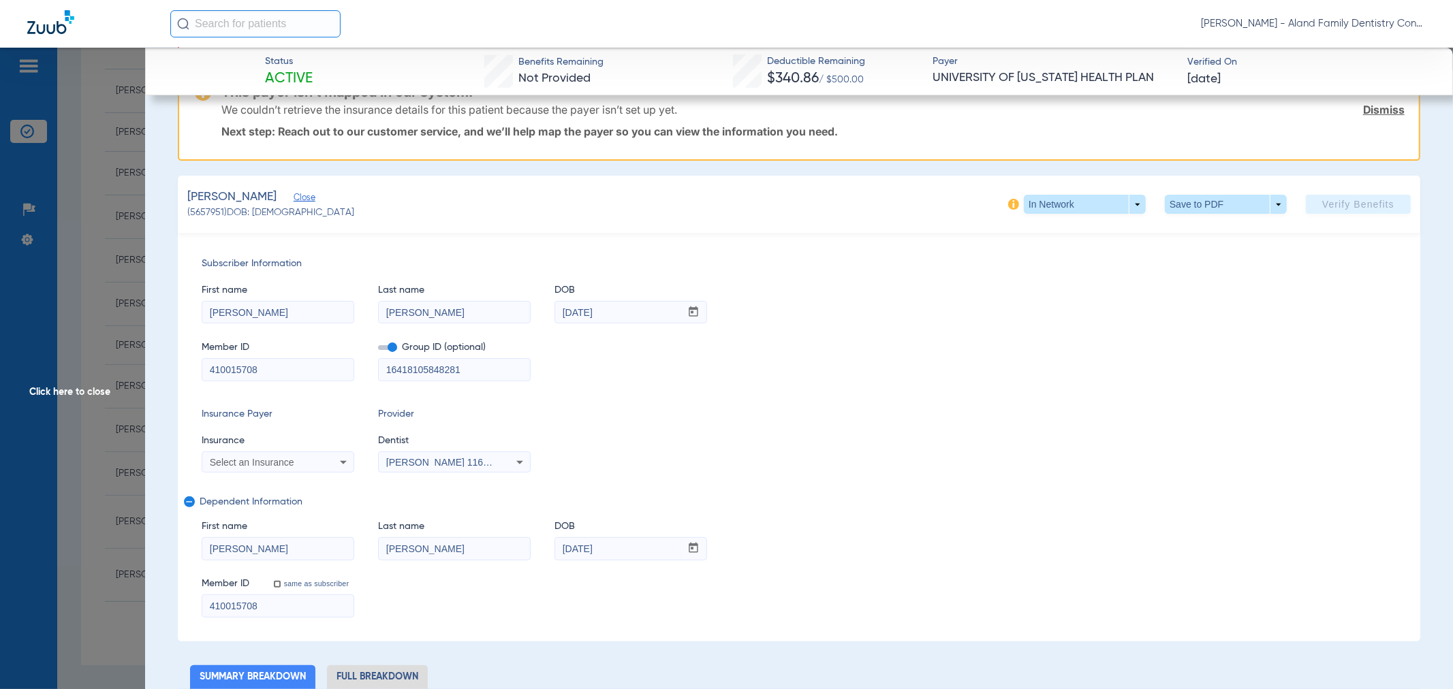
click at [292, 463] on span "Select an Insurance" at bounding box center [252, 462] width 84 height 11
type input "UNIVERSI"
click at [328, 512] on span "University Of [US_STATE] Health Plan" at bounding box center [294, 507] width 162 height 11
click at [1306, 203] on span at bounding box center [1358, 203] width 105 height 33
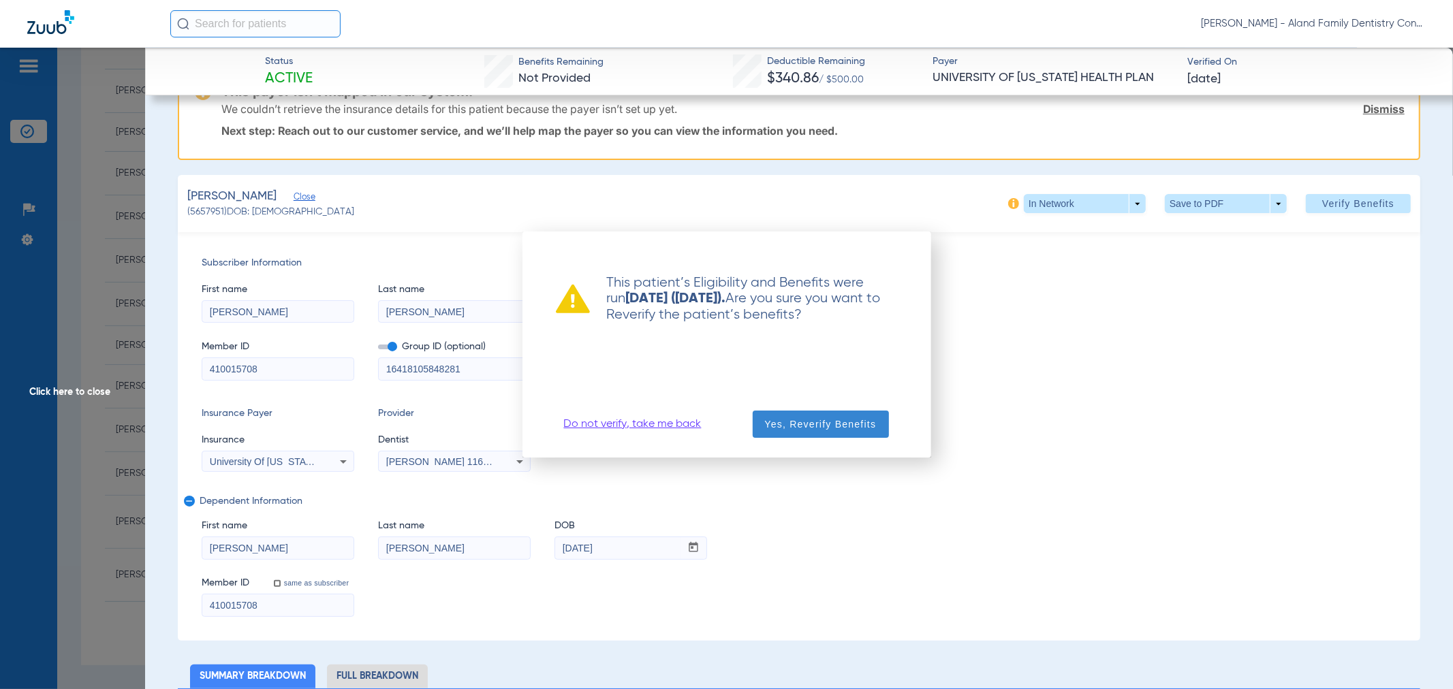
click at [848, 416] on span "button" at bounding box center [821, 424] width 136 height 33
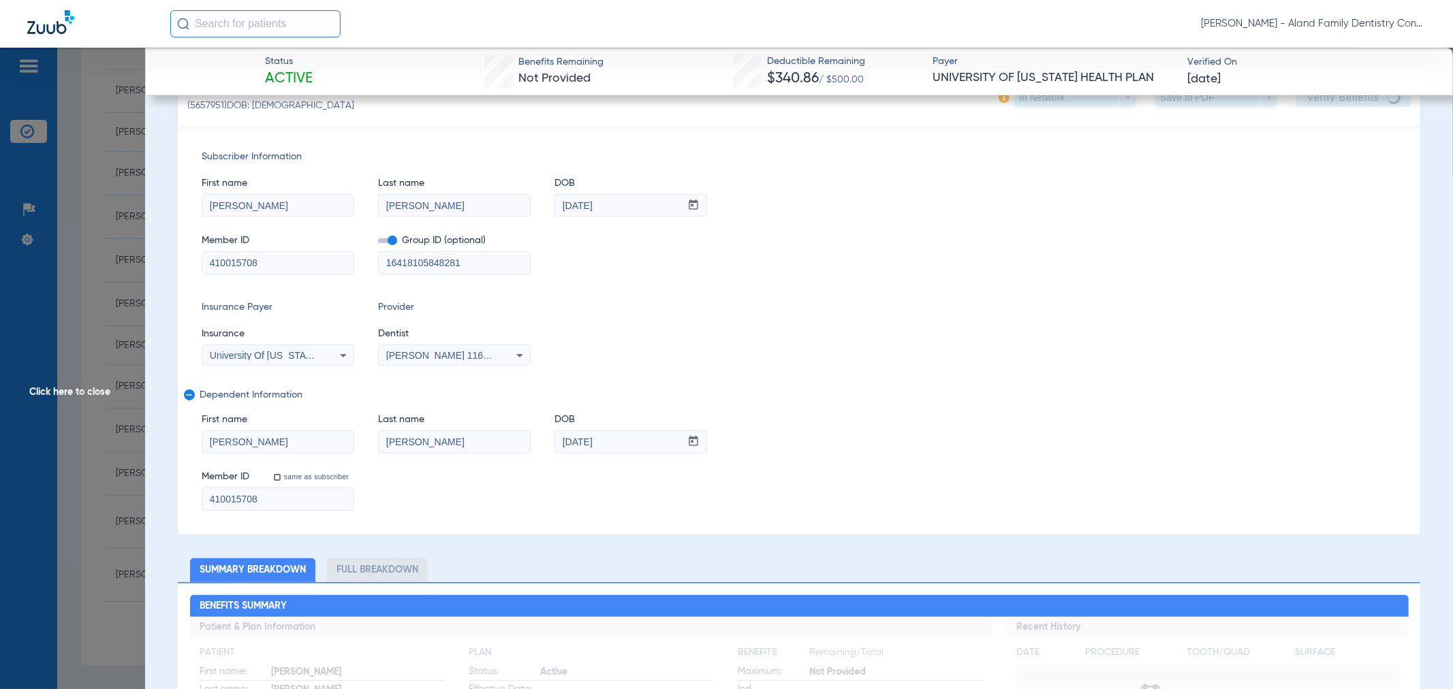
scroll to position [0, 0]
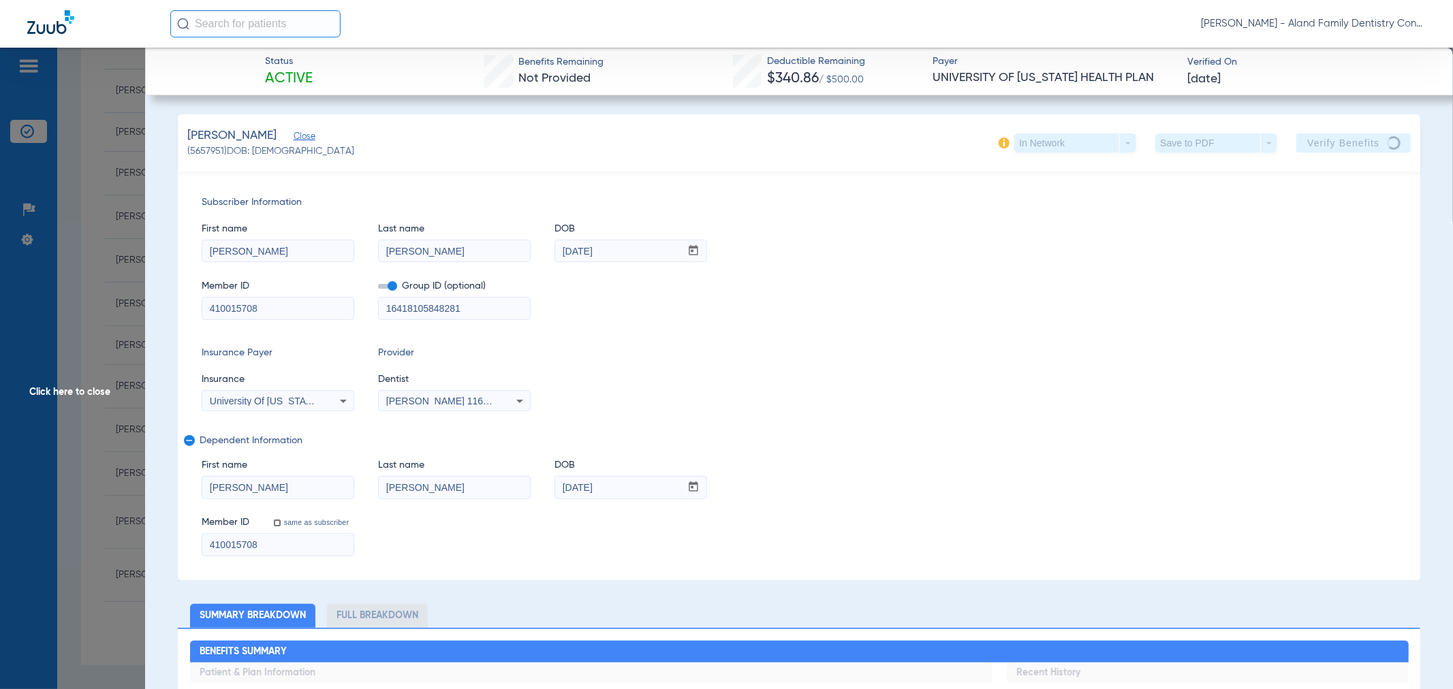
drag, startPoint x: 499, startPoint y: 309, endPoint x: 369, endPoint y: 307, distance: 130.1
click at [369, 307] on div "Member ID 410015708 Group ID (optional) 16418105848281" at bounding box center [799, 293] width 1195 height 52
click at [482, 309] on input "16418105848281" at bounding box center [454, 309] width 151 height 22
drag, startPoint x: 511, startPoint y: 309, endPoint x: 353, endPoint y: 309, distance: 158.1
click at [353, 309] on div "Member ID 410015708 Group ID (optional) 16418105848281" at bounding box center [799, 293] width 1195 height 52
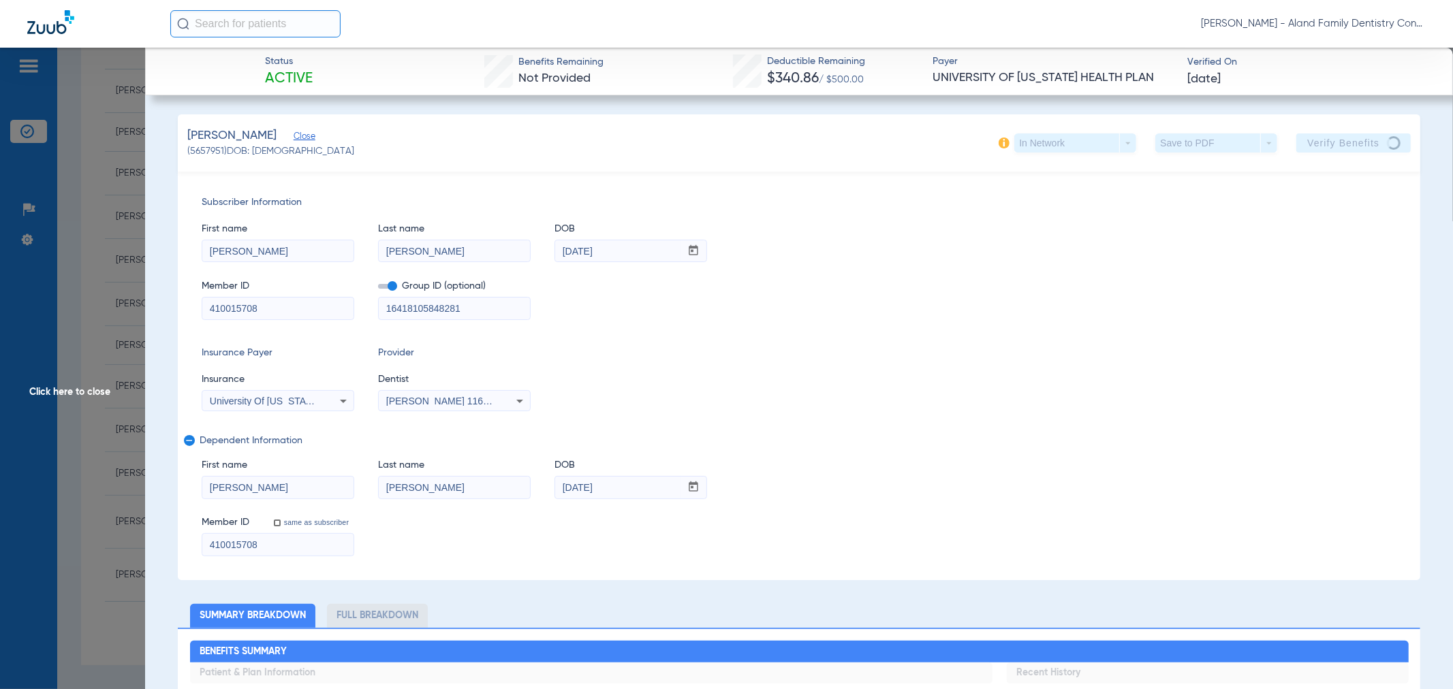
paste input
type input "1641810584"
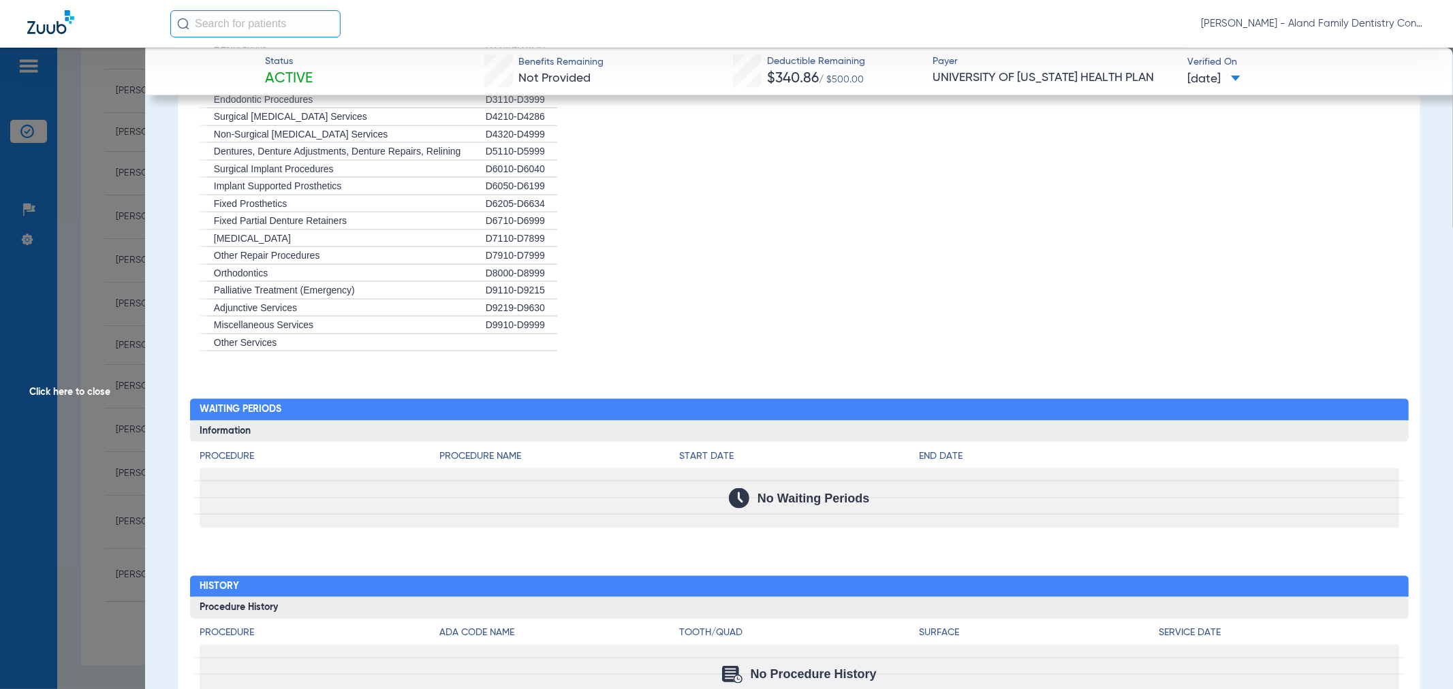
scroll to position [1612, 0]
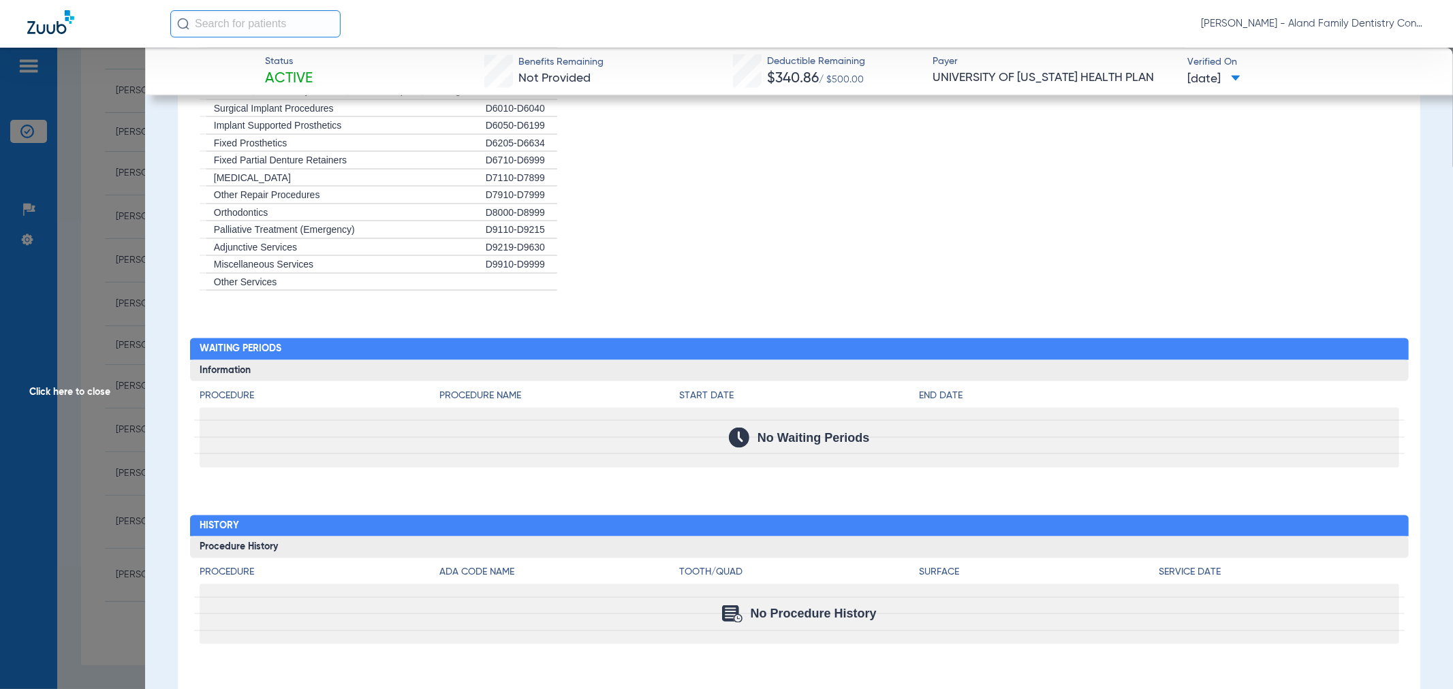
click at [76, 214] on span "Click here to close" at bounding box center [72, 392] width 145 height 689
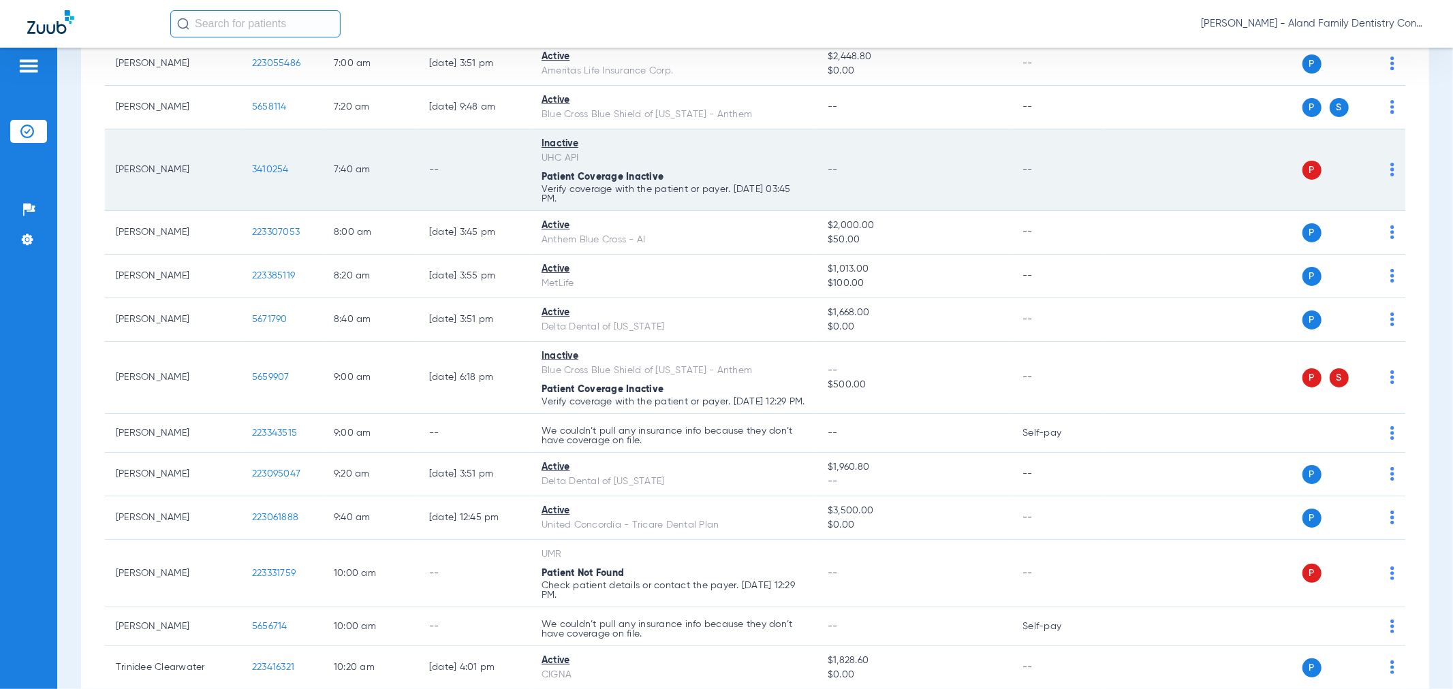
scroll to position [0, 0]
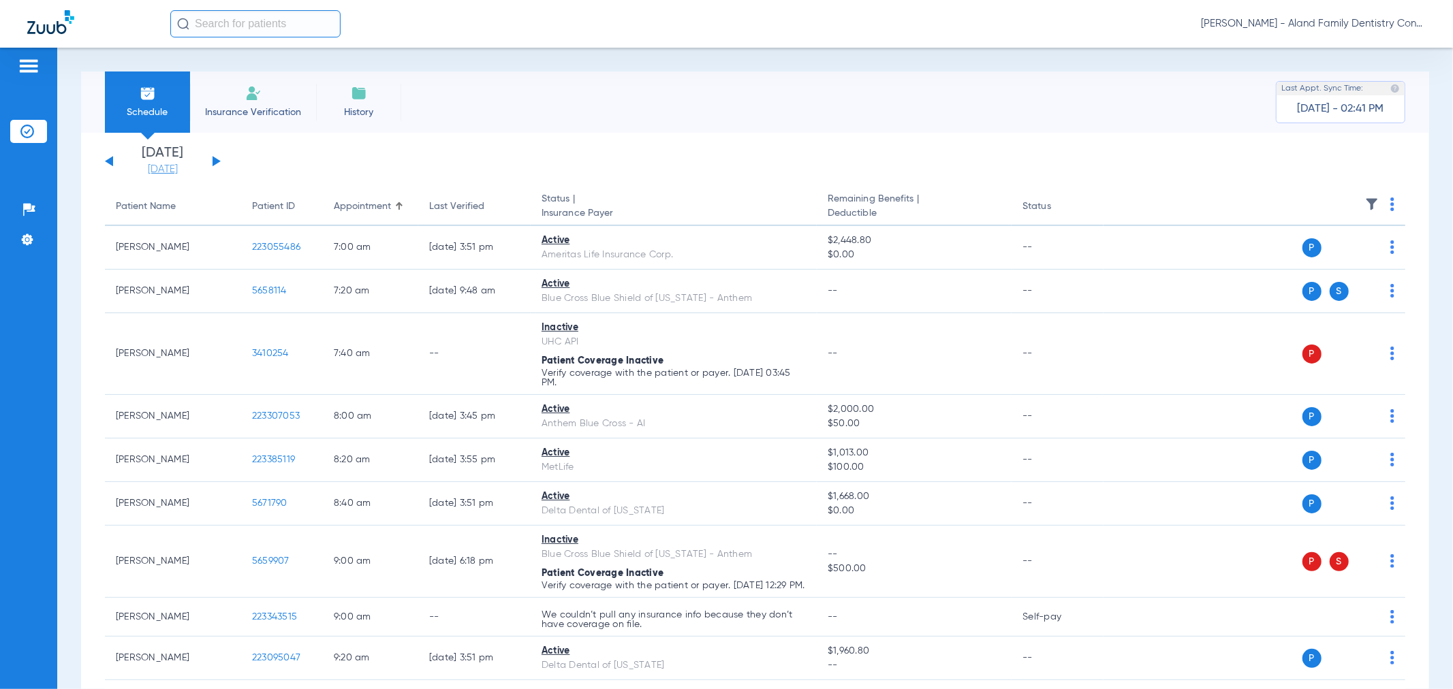
click at [166, 171] on link "[DATE]" at bounding box center [163, 170] width 82 height 14
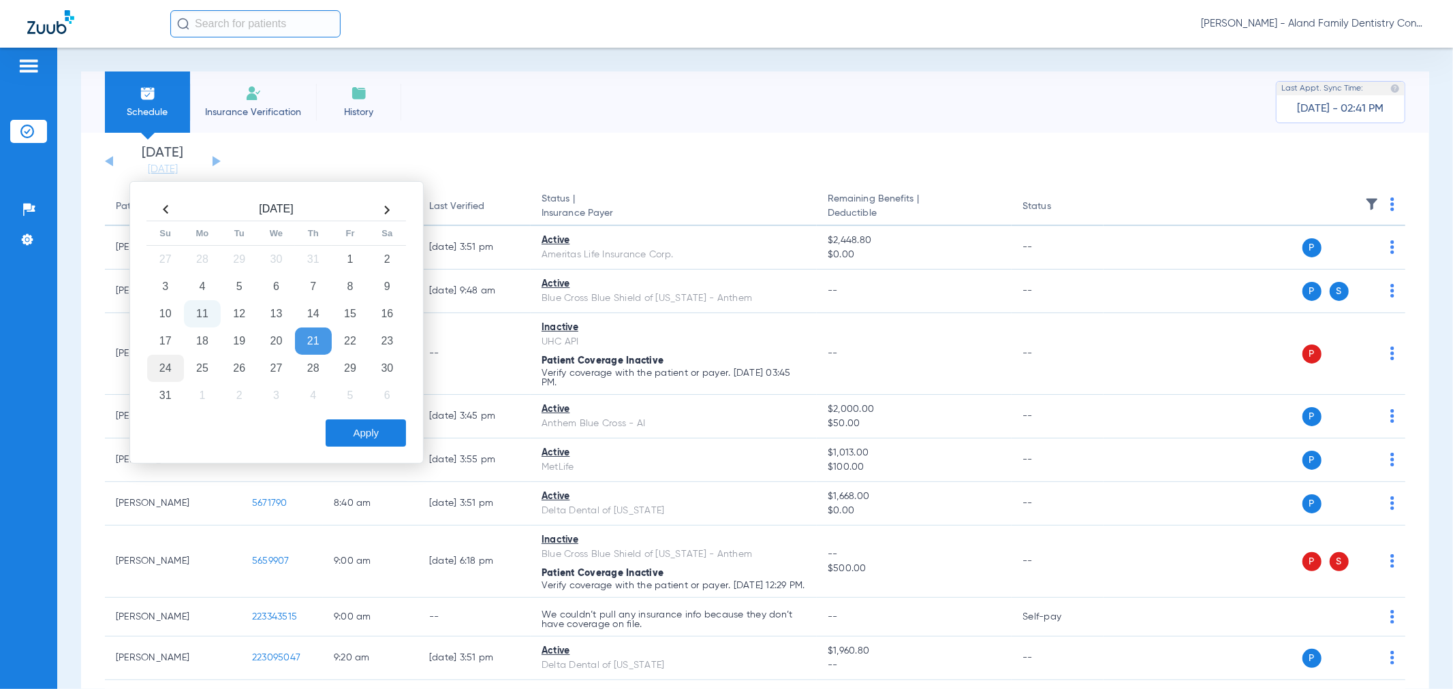
click at [168, 366] on td "24" at bounding box center [165, 368] width 37 height 27
click at [207, 363] on td "25" at bounding box center [202, 368] width 37 height 27
click at [366, 428] on button "Apply" at bounding box center [366, 433] width 80 height 27
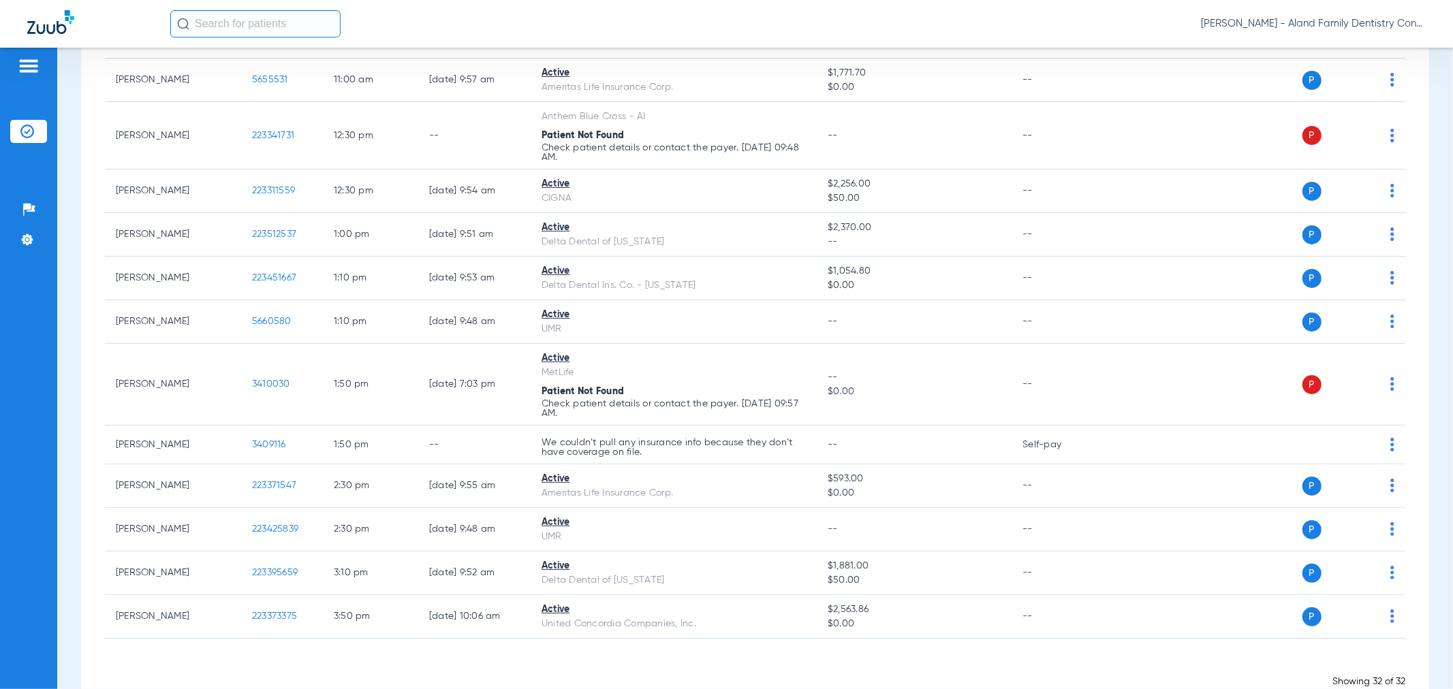
scroll to position [1059, 0]
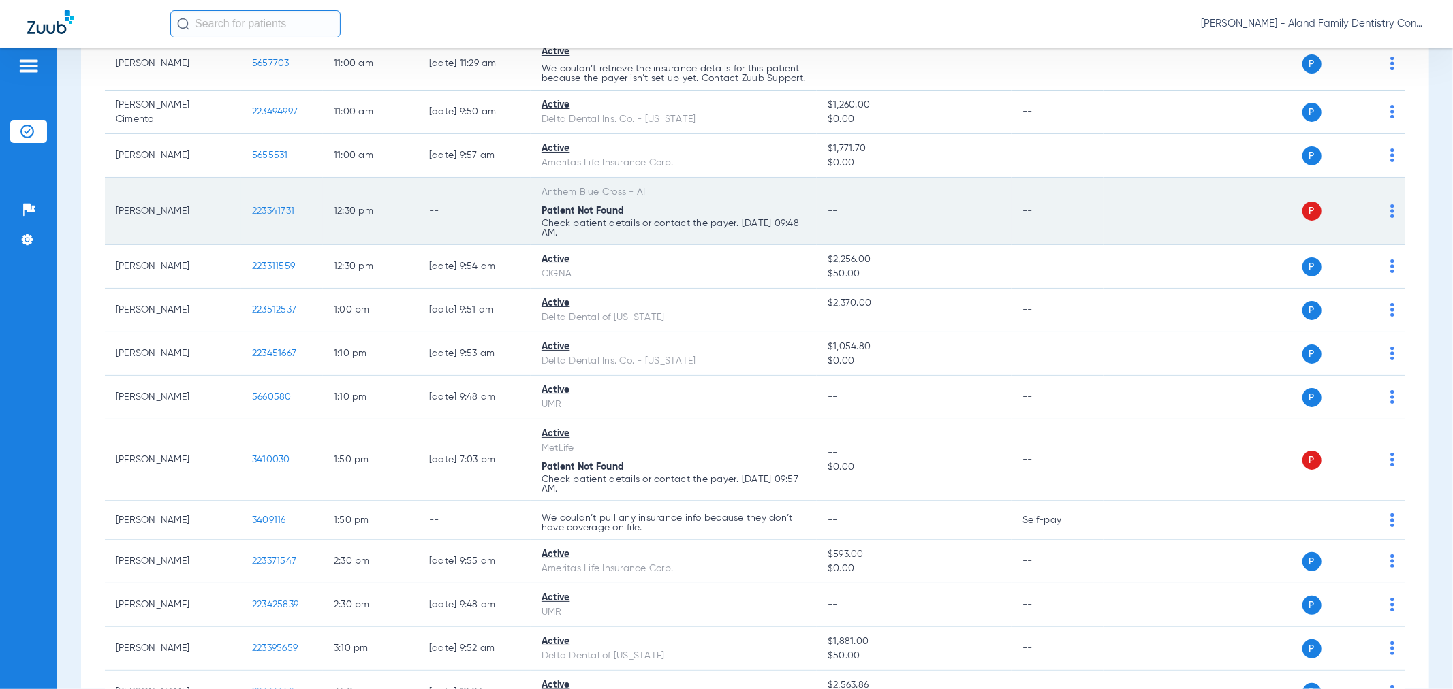
click at [260, 216] on span "223341731" at bounding box center [273, 211] width 42 height 10
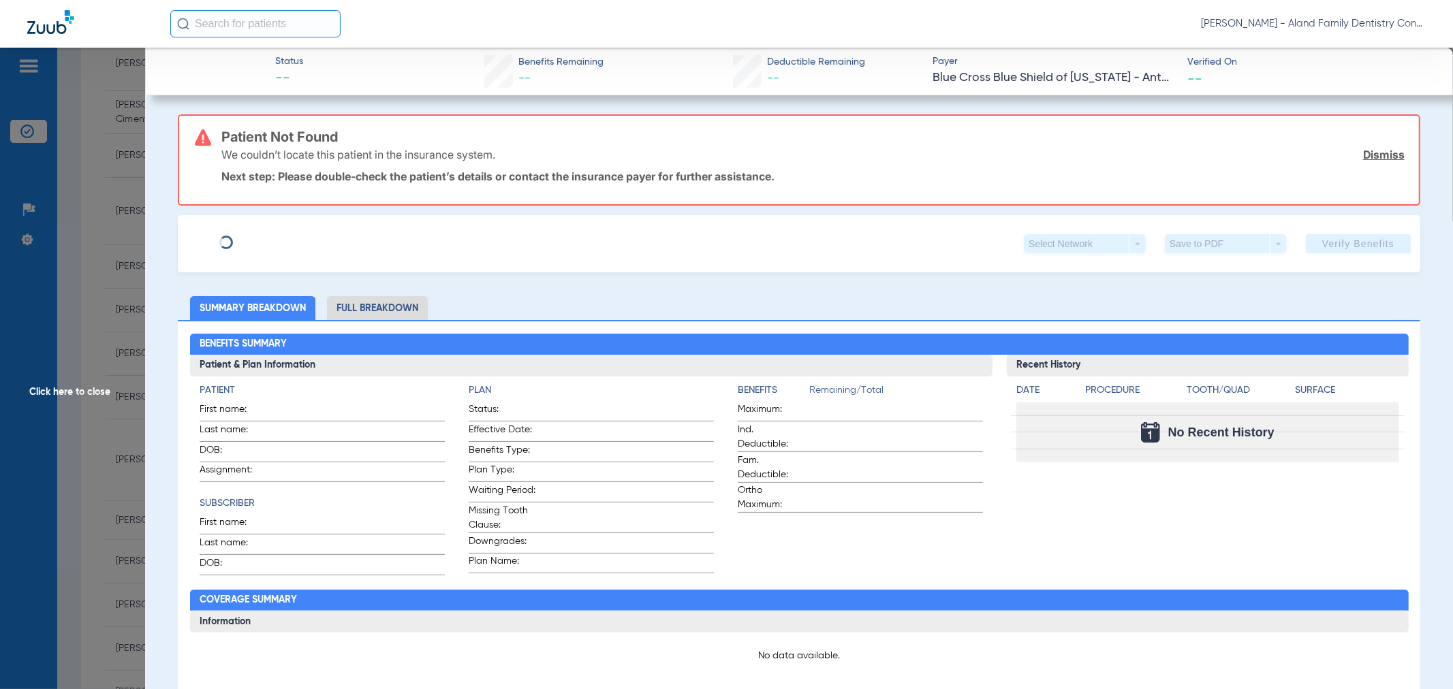
type input "[PERSON_NAME]"
type input "[DATE]"
type input "995W03259"
type input "197184A003002"
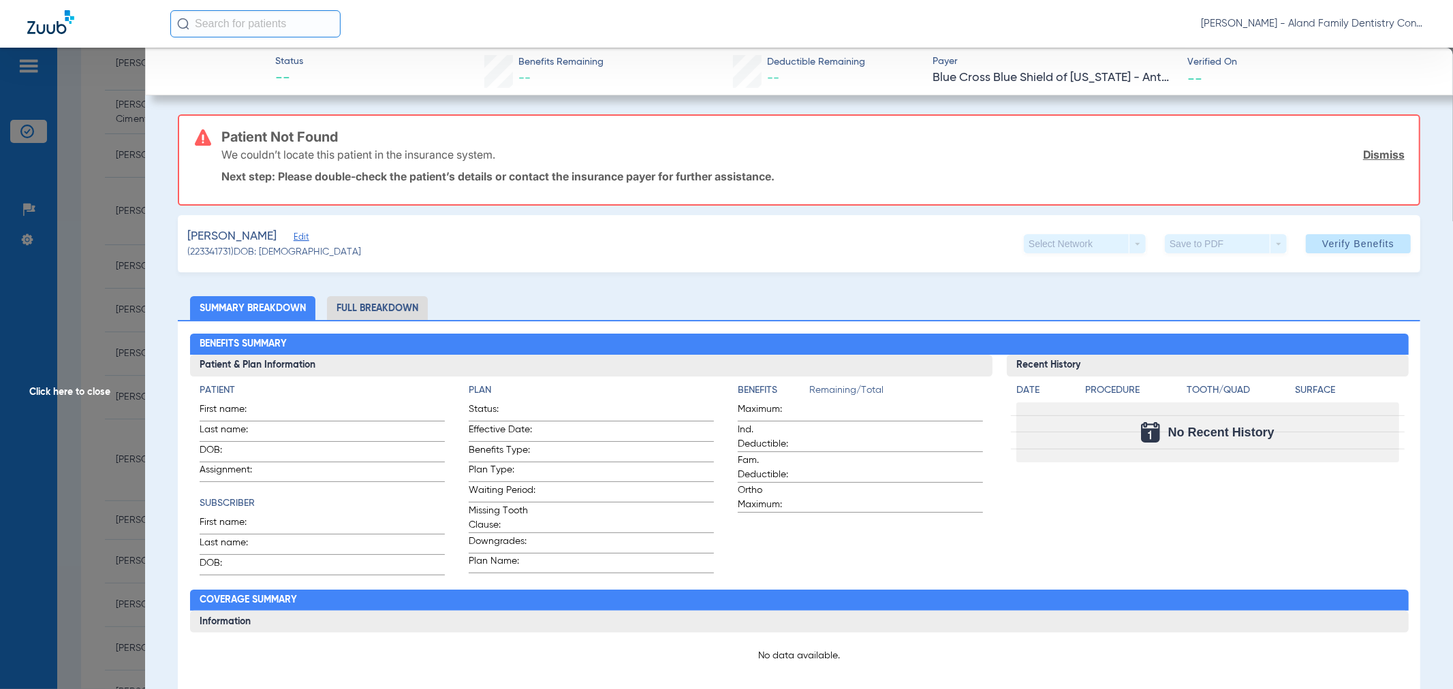
click at [302, 242] on span "Edit" at bounding box center [300, 238] width 12 height 13
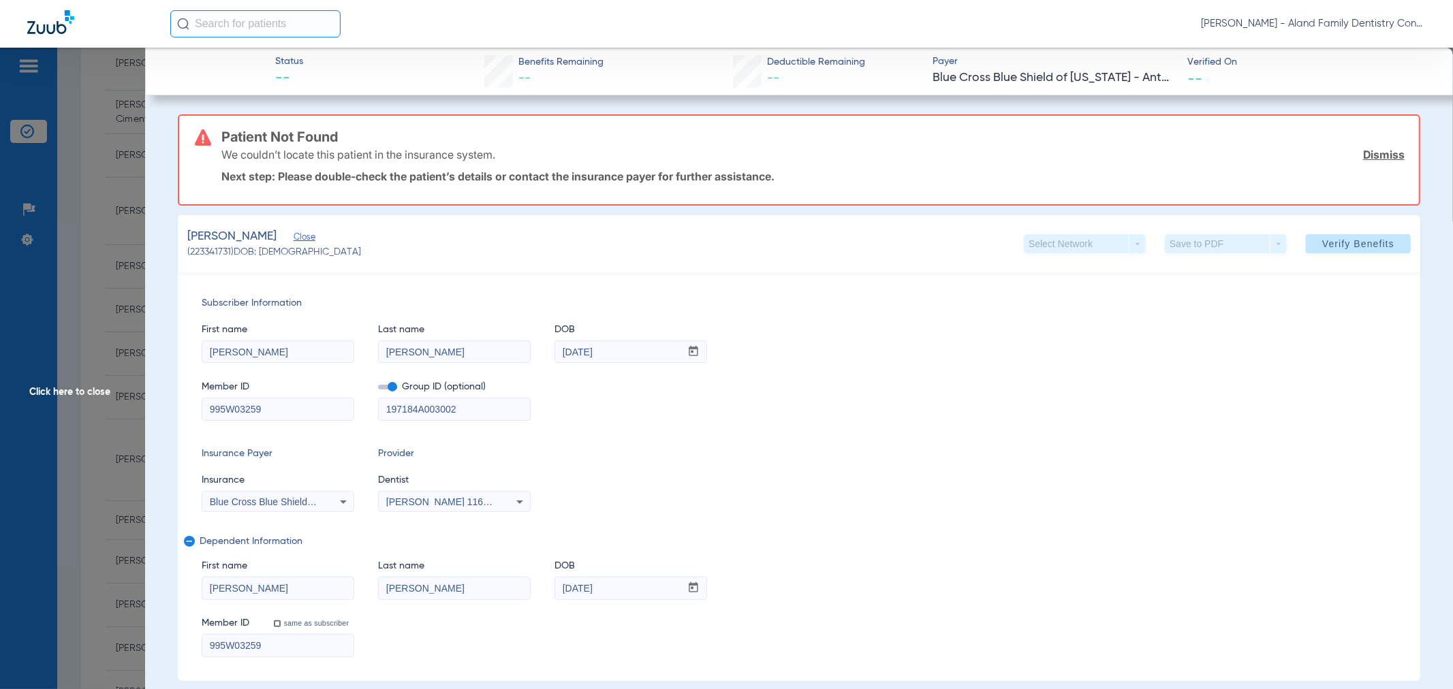
drag, startPoint x: 439, startPoint y: 589, endPoint x: 355, endPoint y: 589, distance: 83.8
click at [355, 589] on div "First name [PERSON_NAME] Last name [PERSON_NAME] DOB mm / dd / yyyy [DATE]" at bounding box center [799, 573] width 1195 height 52
paste input "[PERSON_NAME] II II"
type input "[PERSON_NAME] II II II"
drag, startPoint x: 457, startPoint y: 402, endPoint x: 328, endPoint y: 402, distance: 128.8
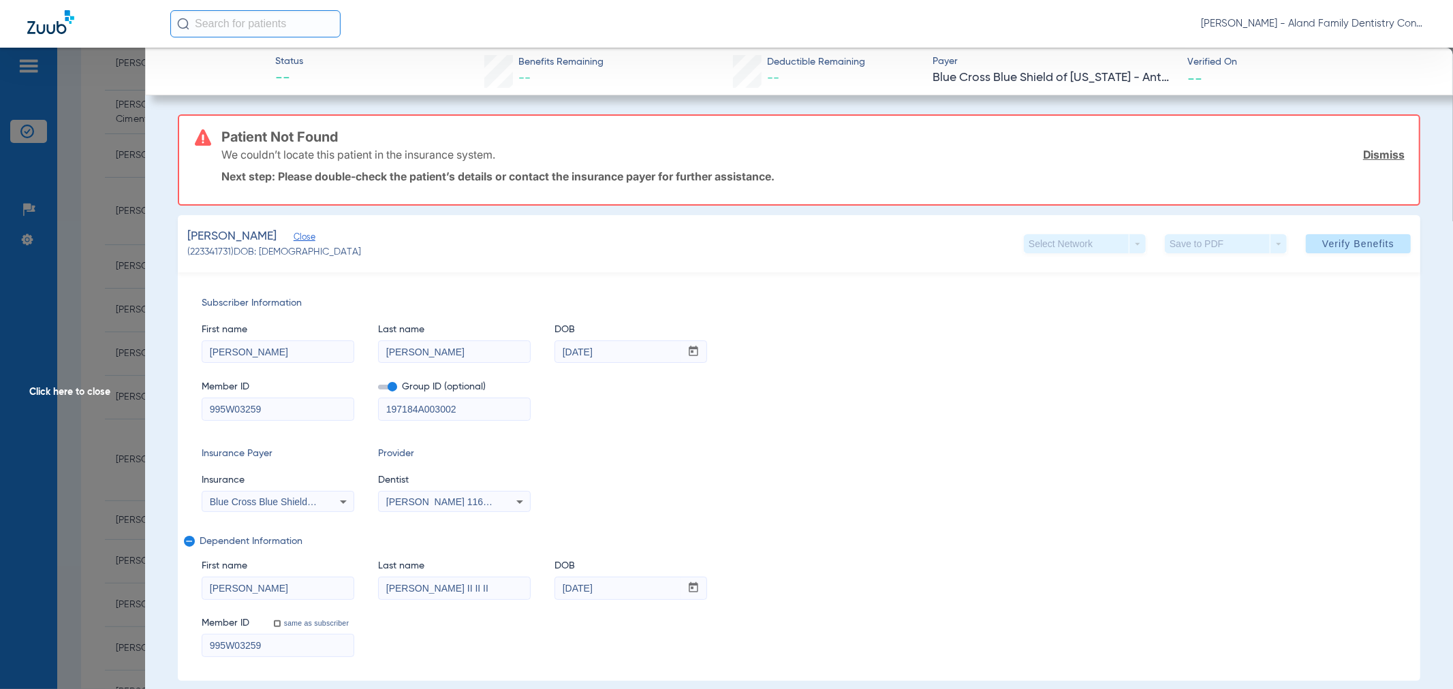
click at [328, 402] on div "Member ID 995W03259 Group ID (optional) 197184A003002" at bounding box center [799, 394] width 1195 height 52
paste input
type input "197184A003"
click at [1372, 243] on span "Verify Benefits" at bounding box center [1358, 243] width 72 height 11
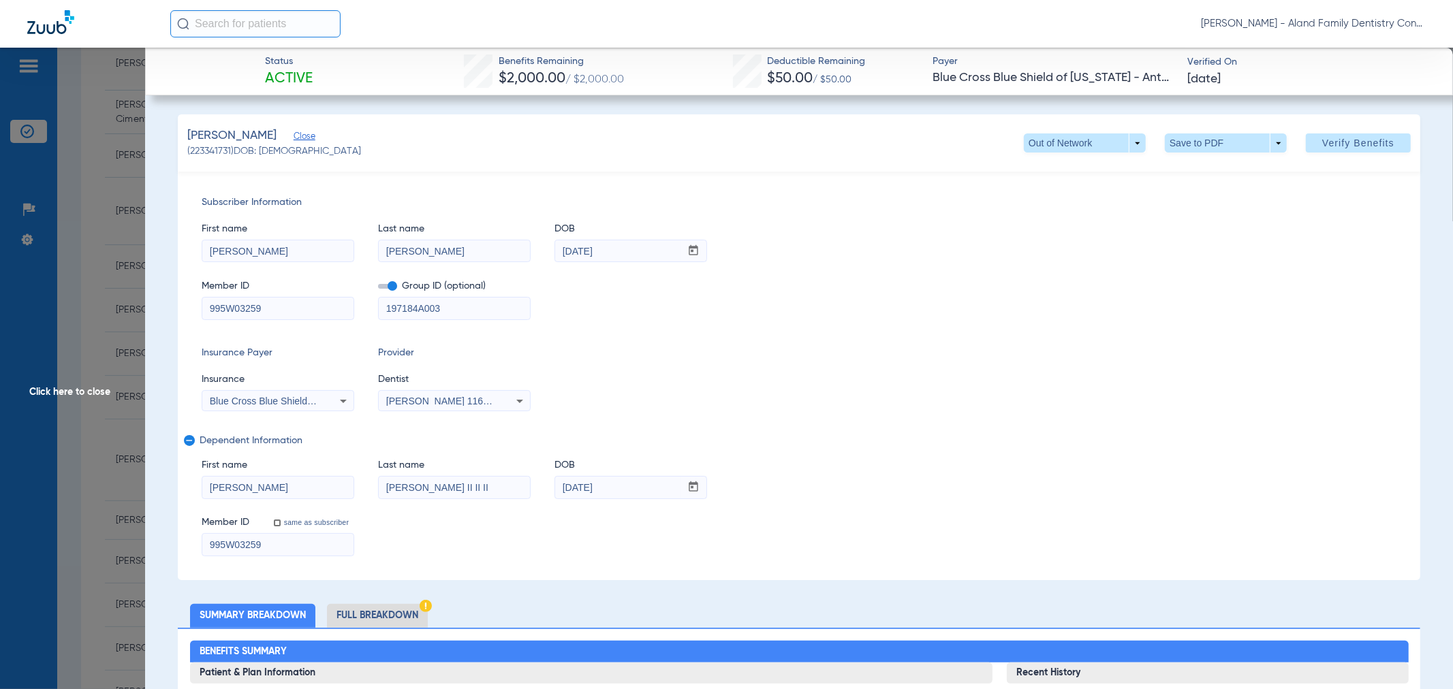
click at [92, 194] on span "Click here to close" at bounding box center [72, 392] width 145 height 689
